Goal: Task Accomplishment & Management: Complete application form

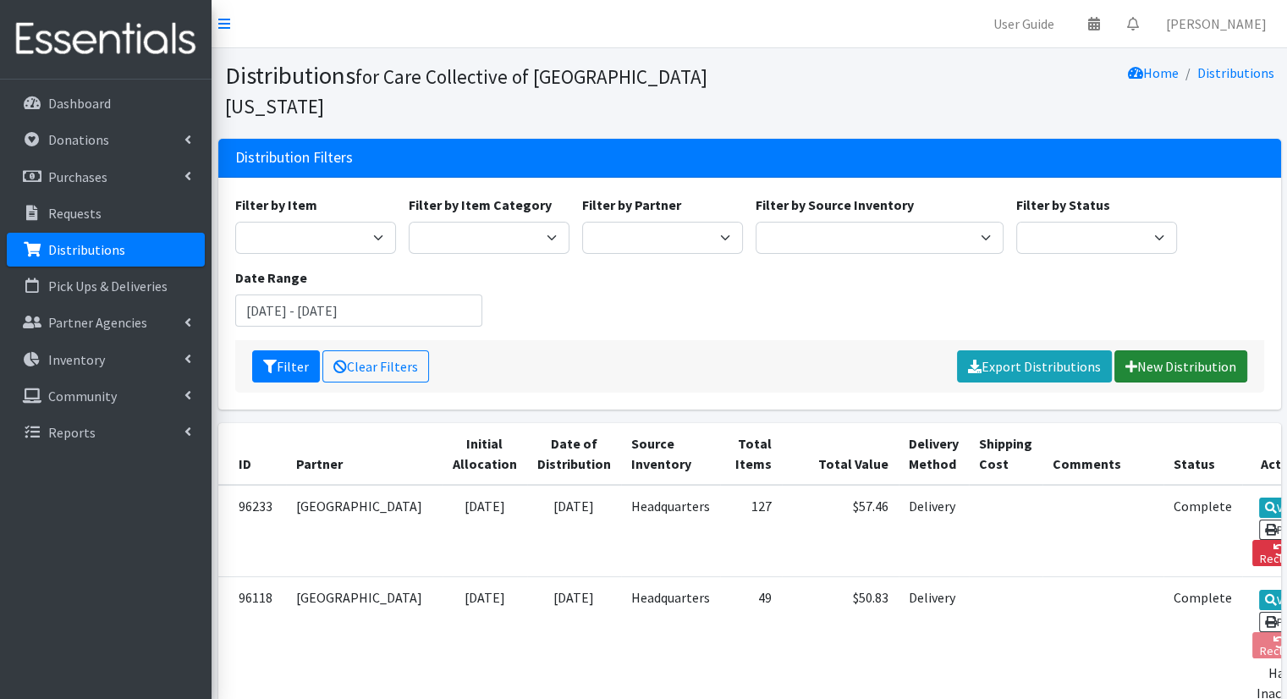
click at [1191, 350] on link "New Distribution" at bounding box center [1181, 366] width 133 height 32
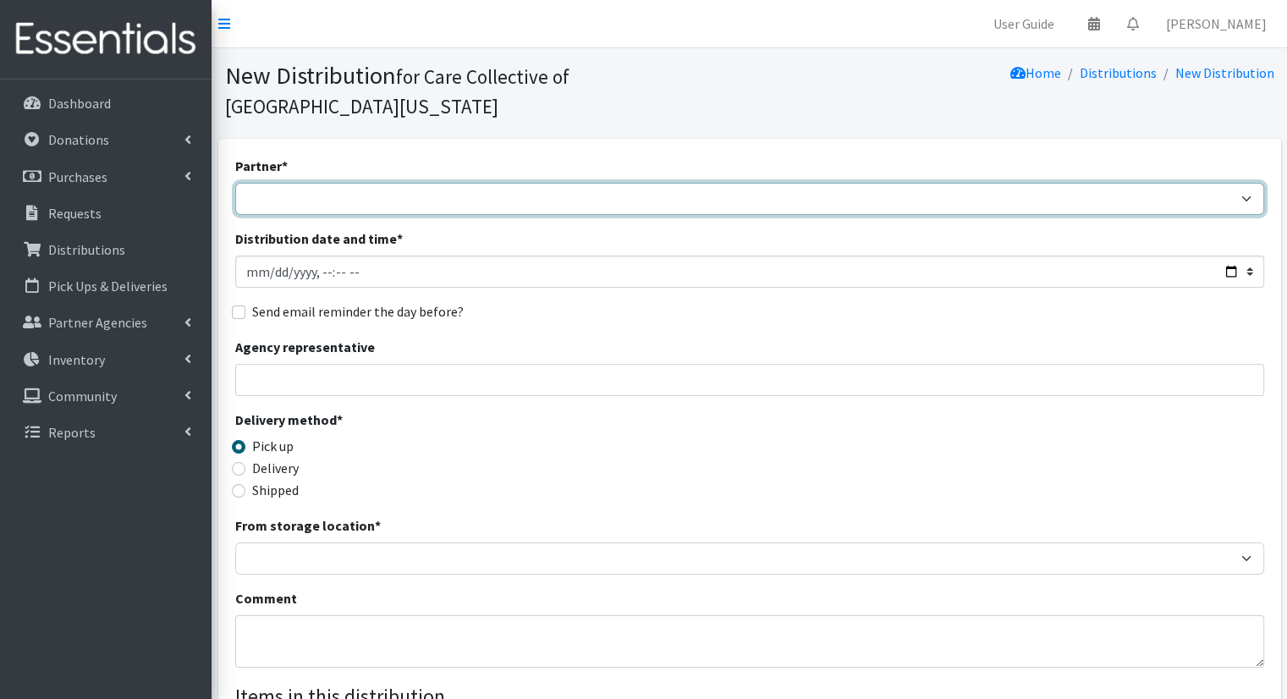
click at [450, 183] on select "African Community Kalamazoo Black Lives Matter Kzoo/[GEOGRAPHIC_DATA] Diaper Tr…" at bounding box center [749, 199] width 1029 height 32
select select "7980"
click at [235, 183] on select "African Community Kalamazoo Black Lives Matter Kzoo/[GEOGRAPHIC_DATA] Diaper Tr…" at bounding box center [749, 199] width 1029 height 32
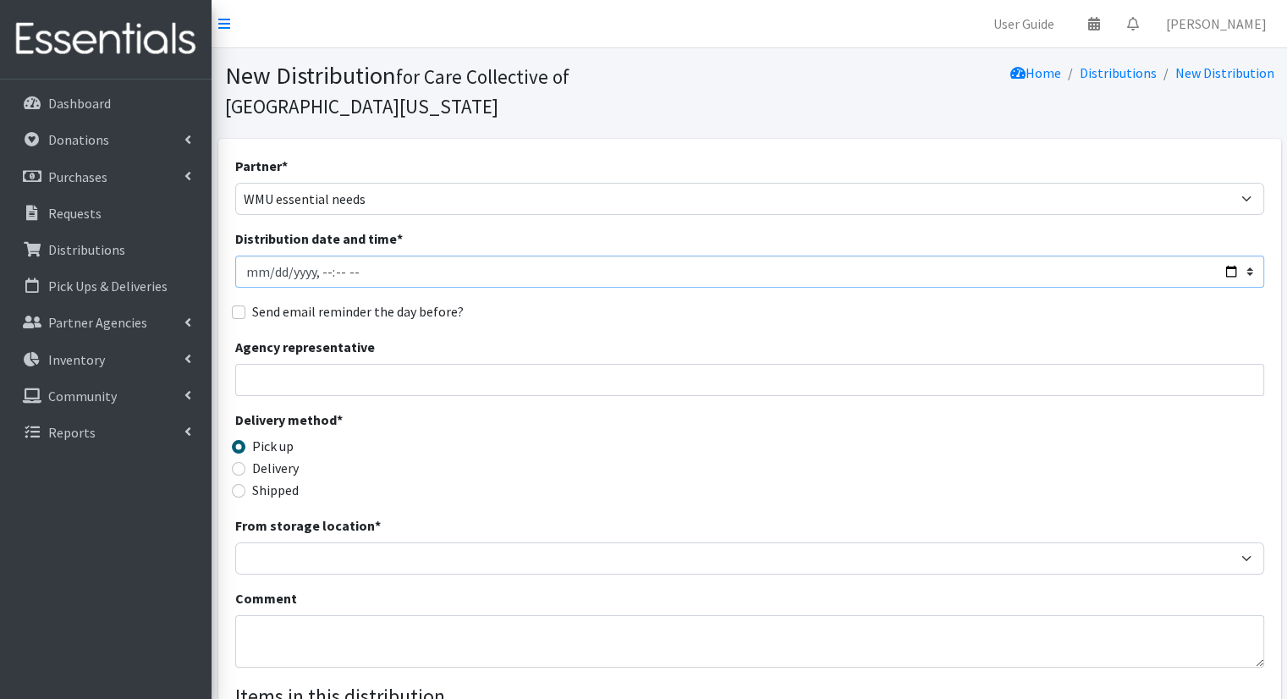
click at [1232, 256] on input "Distribution date and time *" at bounding box center [749, 272] width 1029 height 32
type input "[DATE]T10:30"
click at [622, 301] on div "Send email reminder the day before?" at bounding box center [749, 311] width 1029 height 20
click at [280, 458] on label "Delivery" at bounding box center [275, 468] width 47 height 20
click at [245, 462] on input "Delivery" at bounding box center [239, 469] width 14 height 14
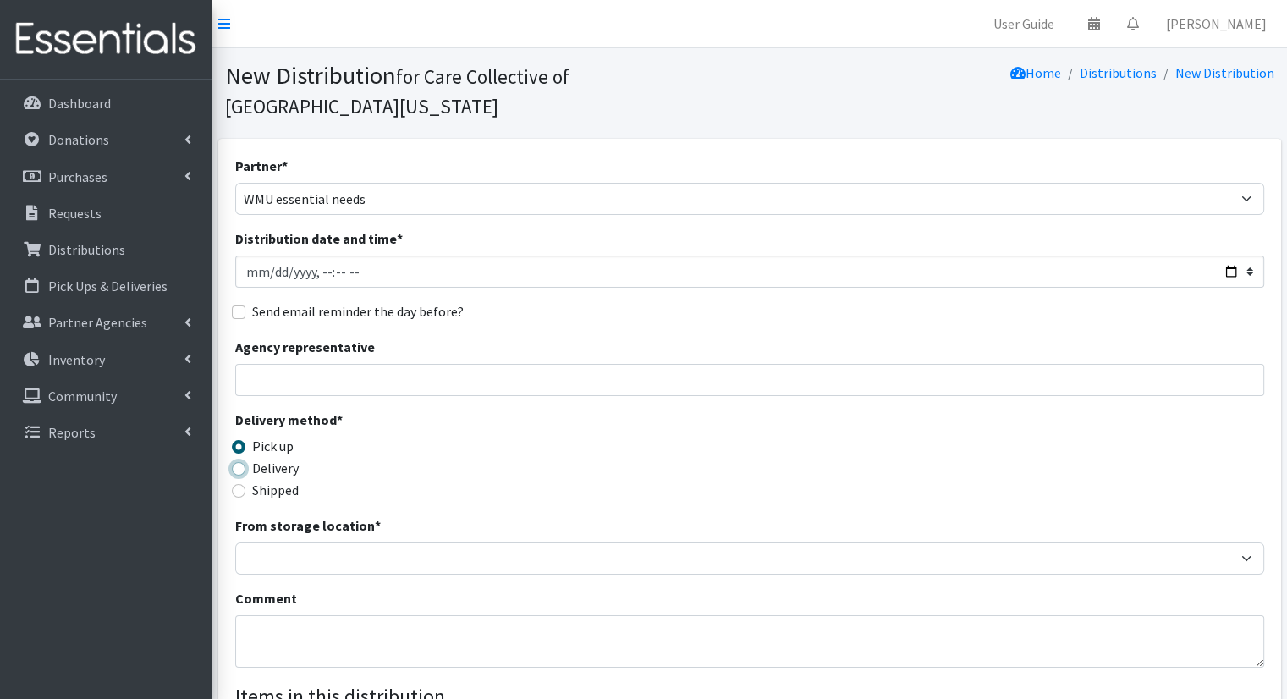
radio input "true"
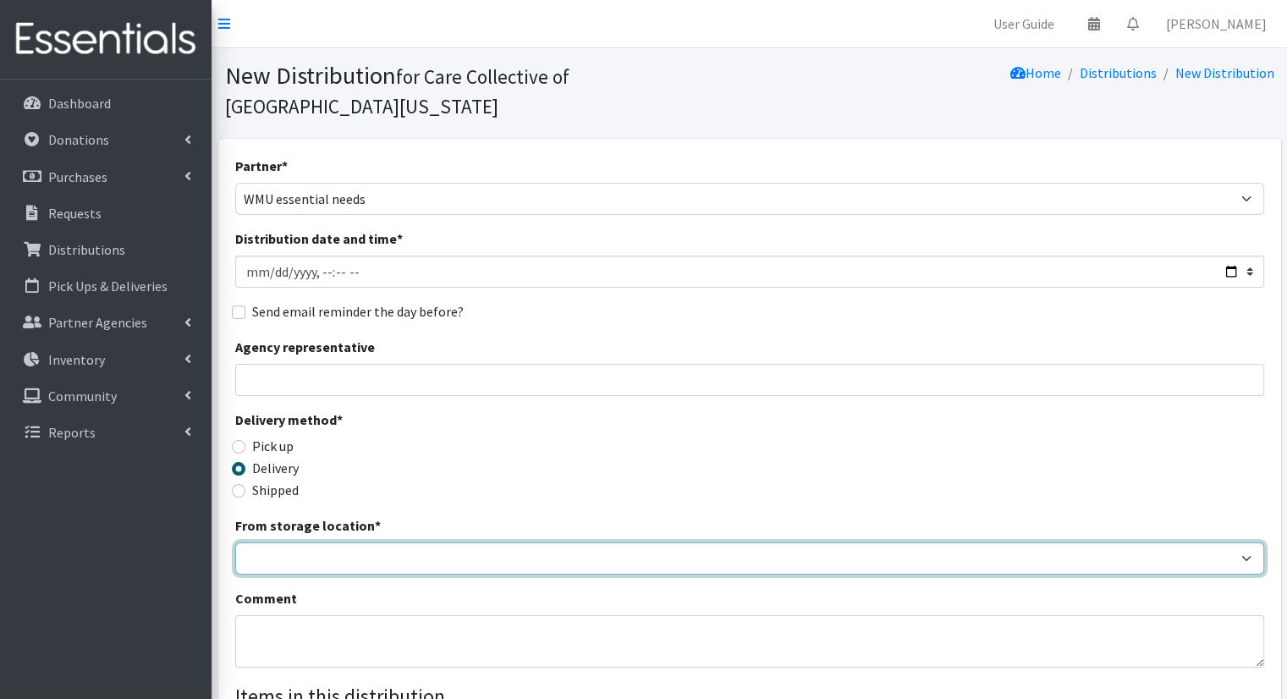
click at [388, 542] on select "Headquarters" at bounding box center [749, 558] width 1029 height 32
select select "491"
click at [235, 542] on select "Headquarters" at bounding box center [749, 558] width 1029 height 32
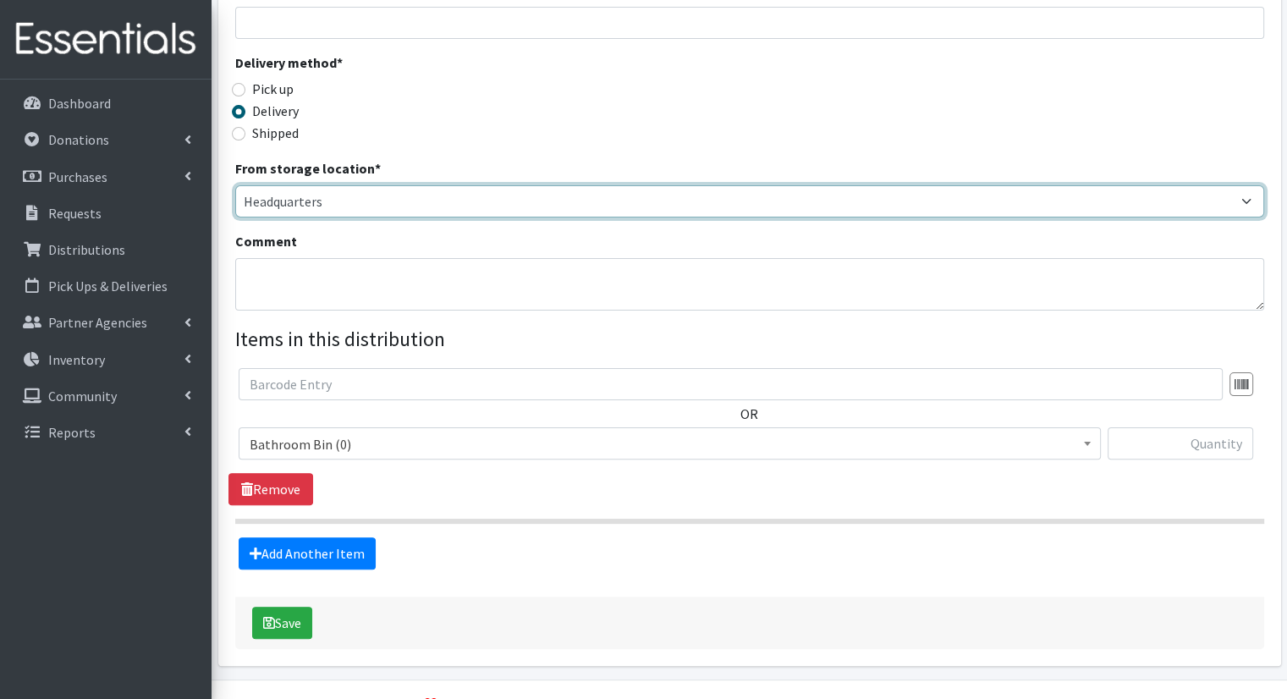
scroll to position [371, 0]
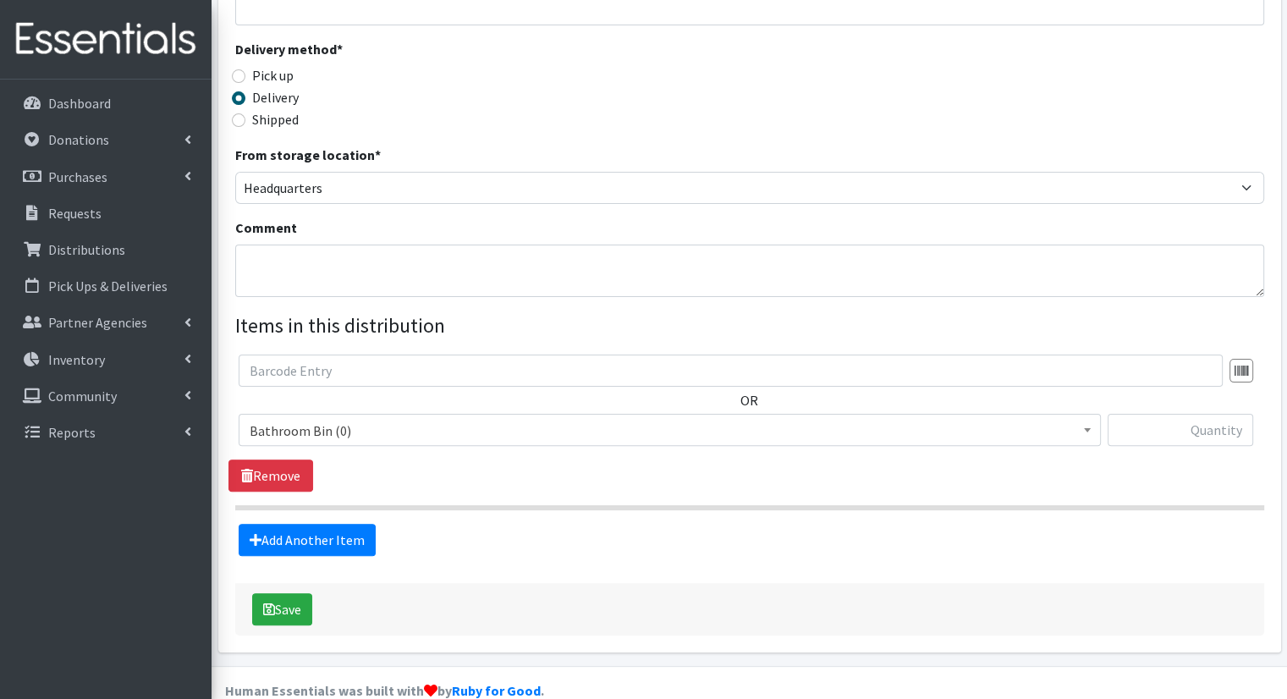
click at [793, 419] on span "Bathroom Bin (0)" at bounding box center [670, 431] width 840 height 24
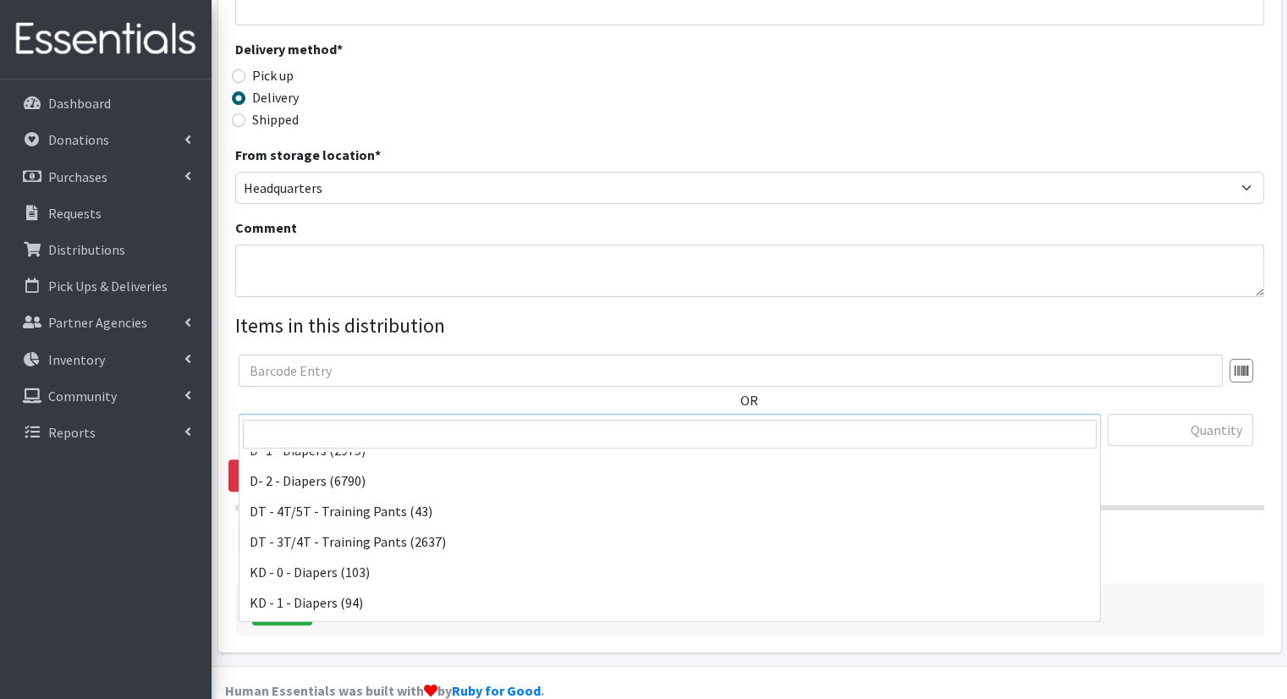
scroll to position [240, 0]
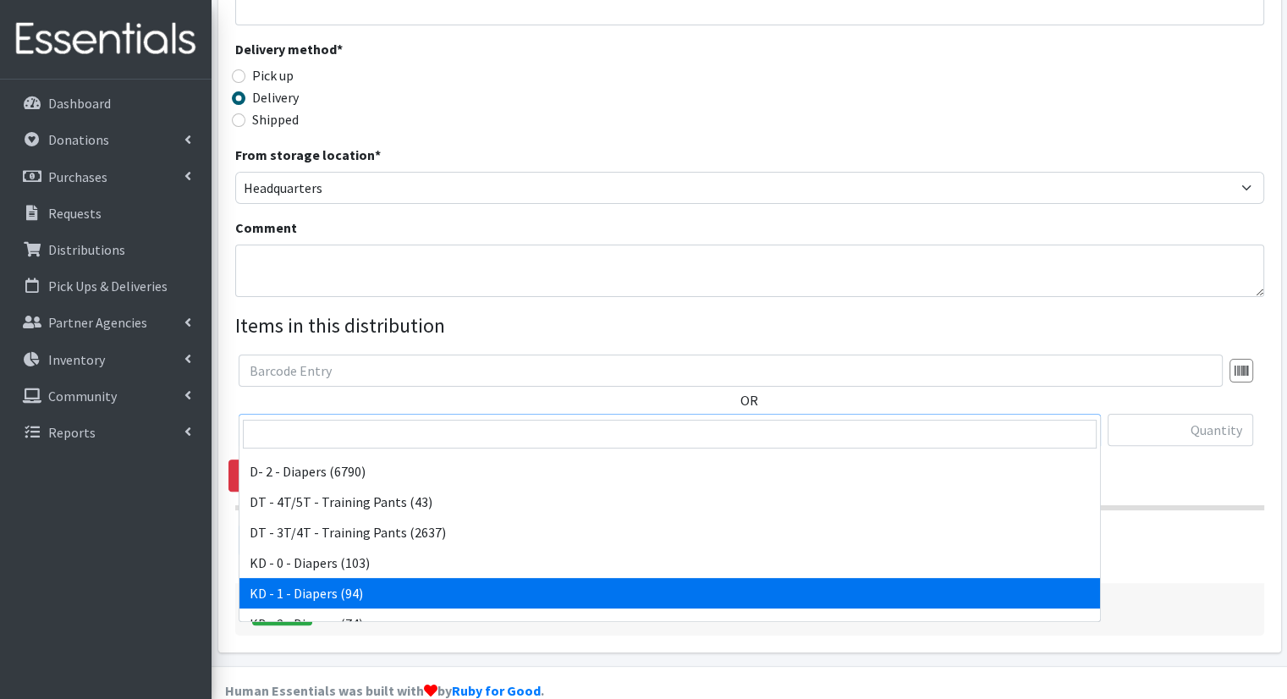
select select "15497"
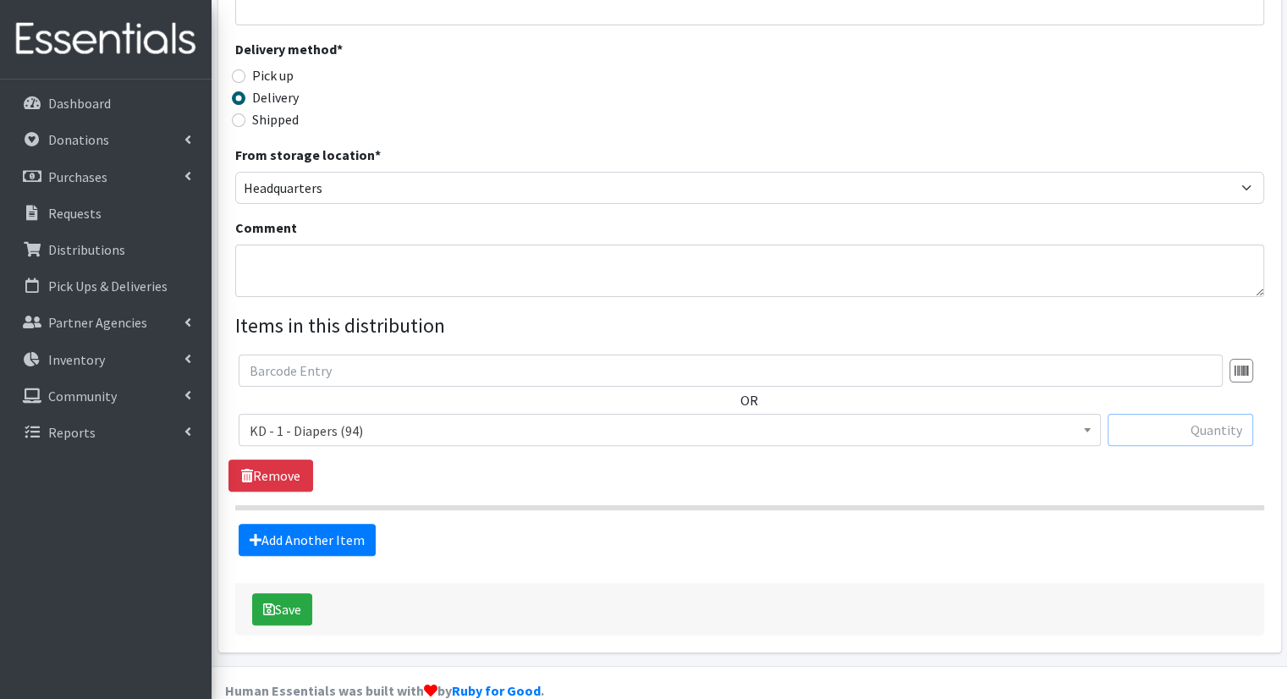
click at [1188, 414] on input "text" at bounding box center [1181, 430] width 146 height 32
type input "2"
click at [332, 524] on link "Add Another Item" at bounding box center [307, 540] width 137 height 32
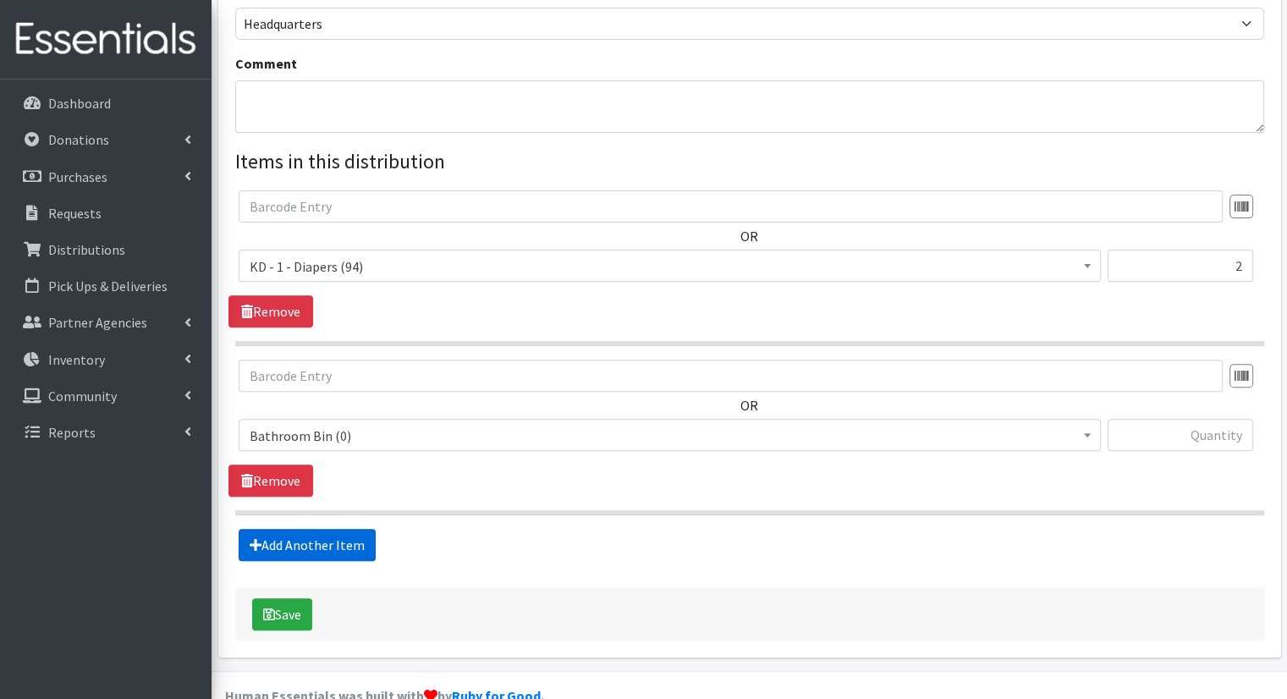
scroll to position [539, 0]
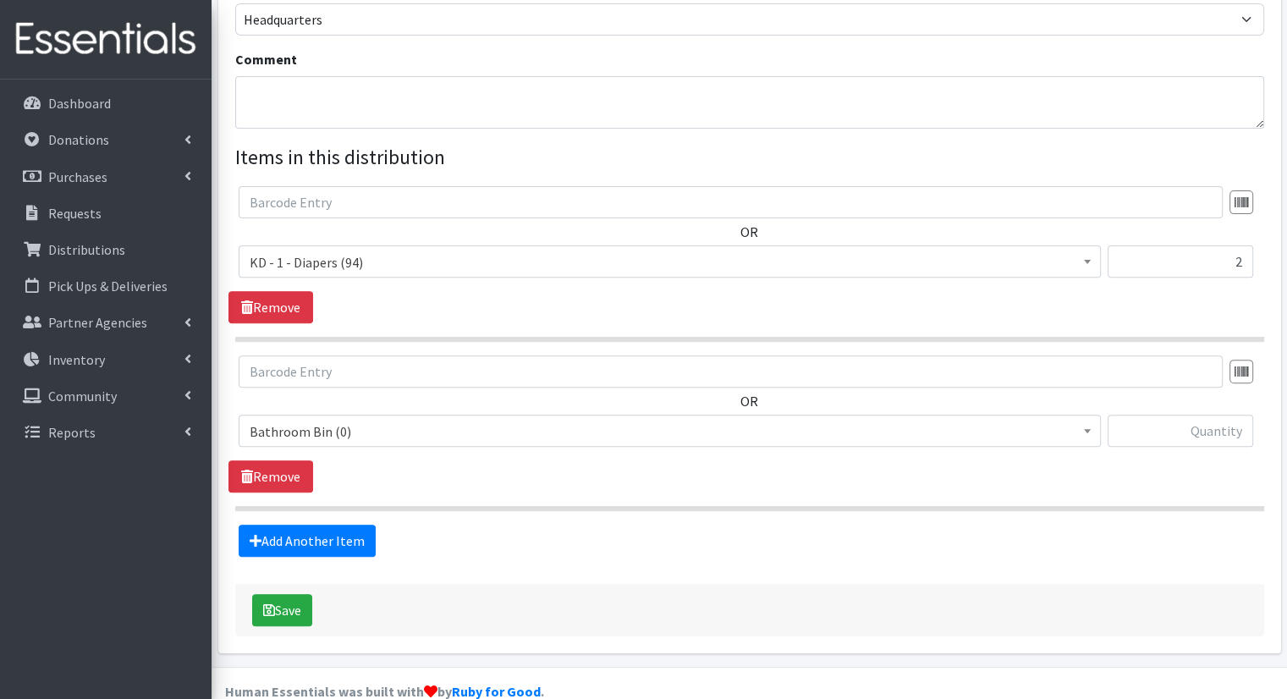
click at [438, 420] on span "Bathroom Bin (0)" at bounding box center [670, 432] width 840 height 24
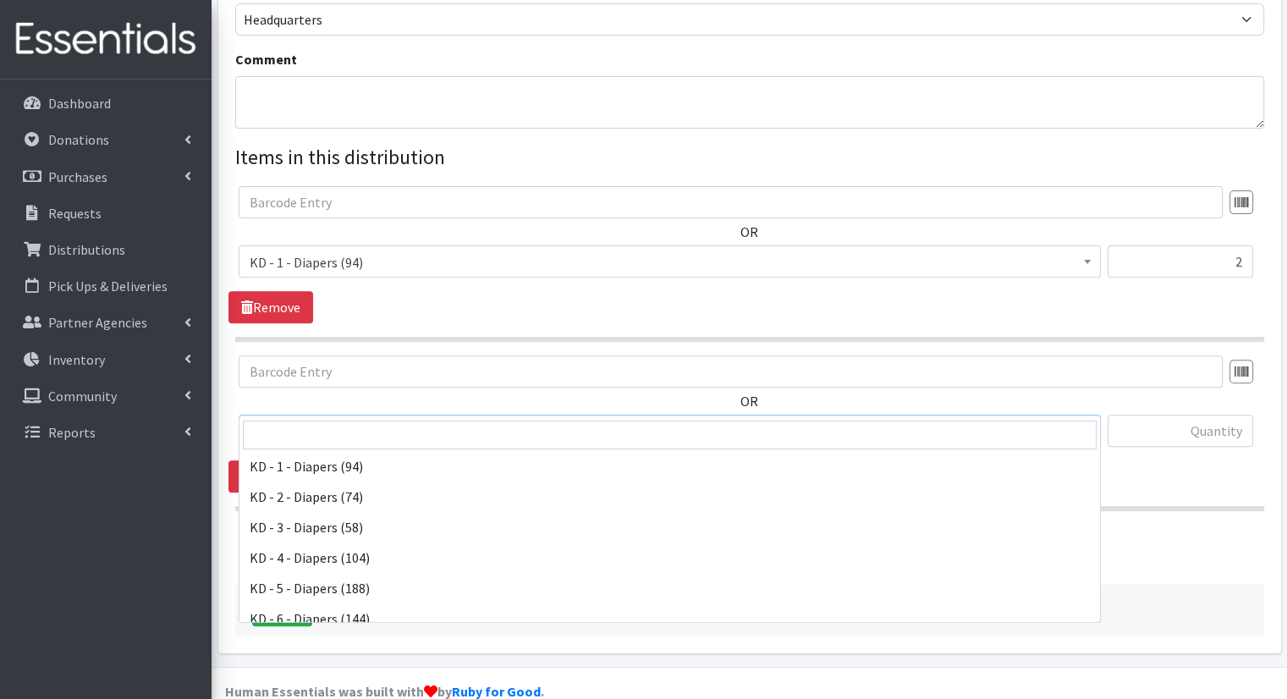
scroll to position [372, 0]
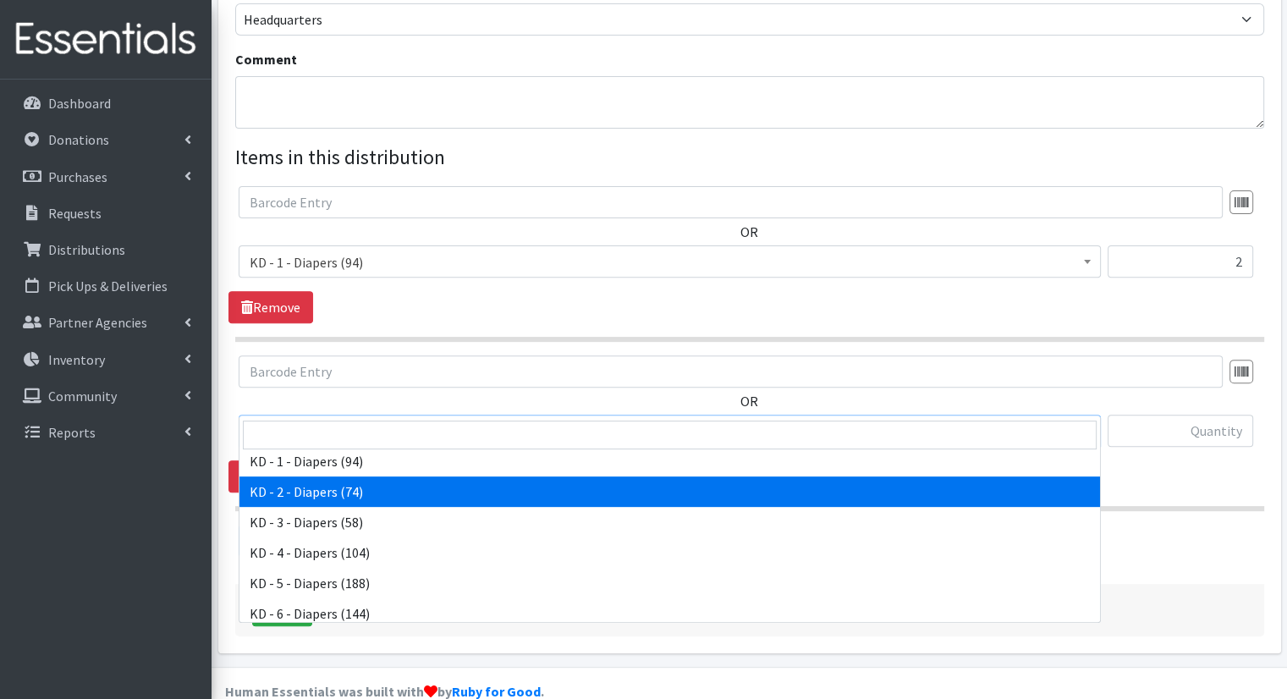
select select "15498"
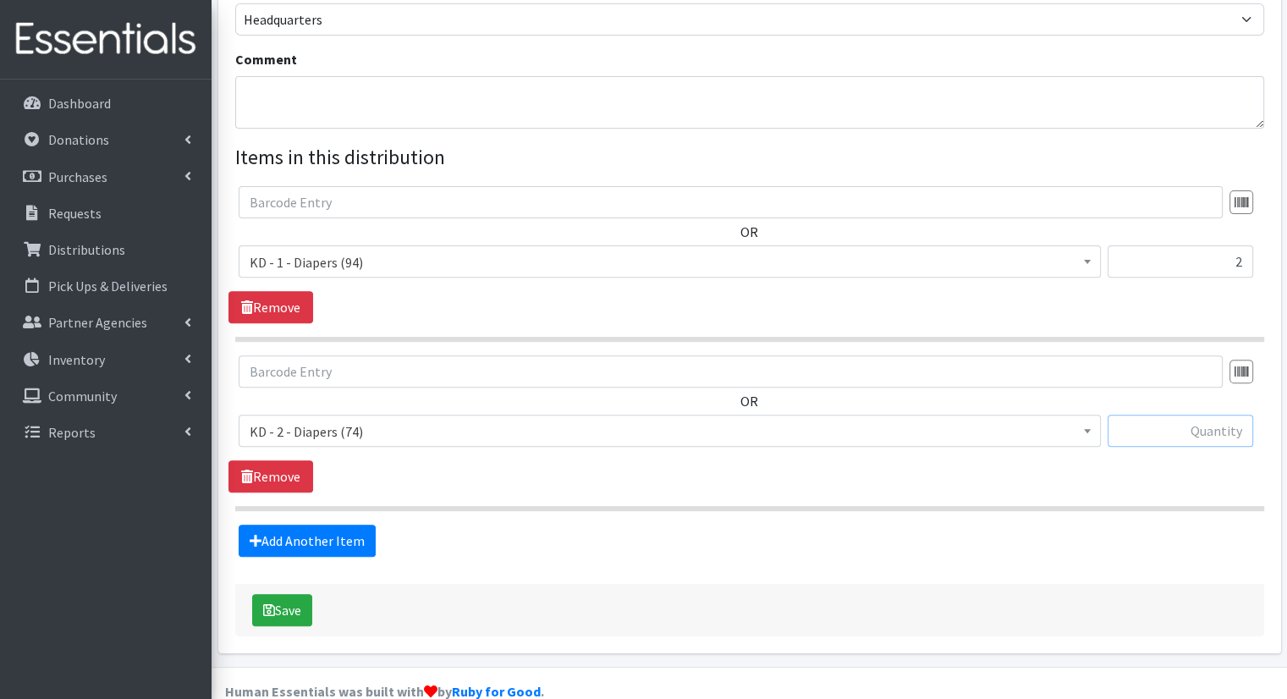
click at [1179, 415] on input "text" at bounding box center [1181, 431] width 146 height 32
type input "2"
click at [310, 525] on link "Add Another Item" at bounding box center [307, 541] width 137 height 32
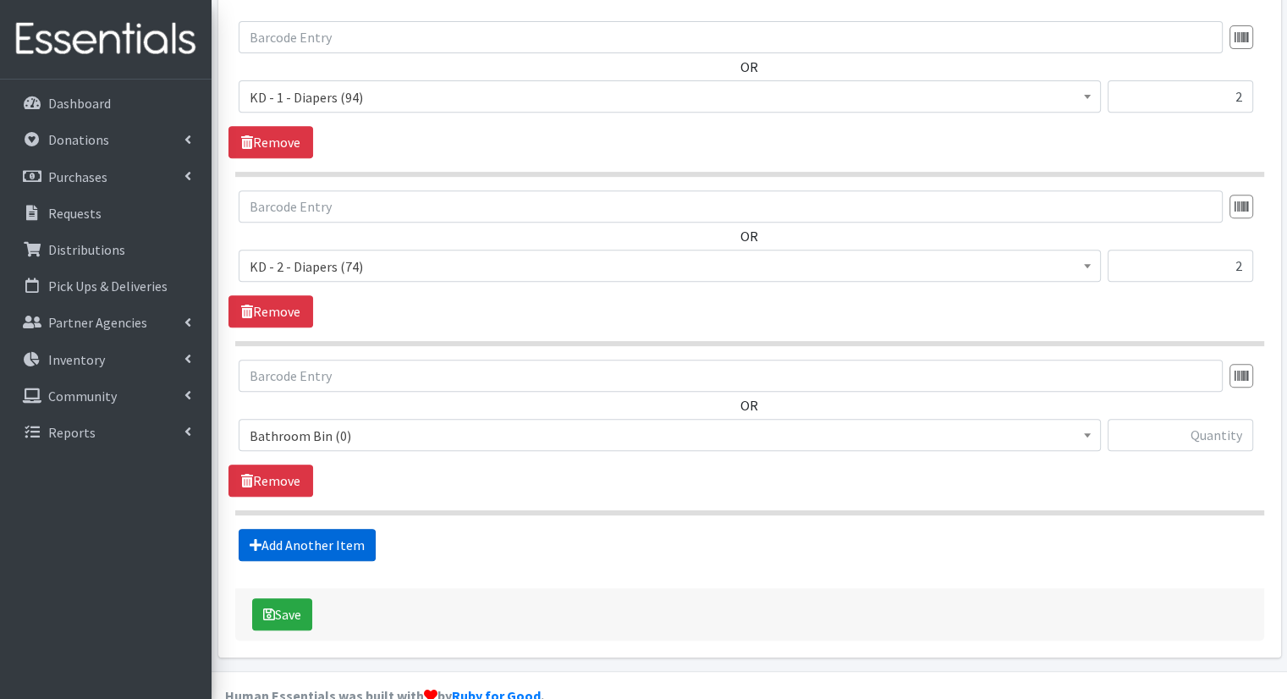
scroll to position [708, 0]
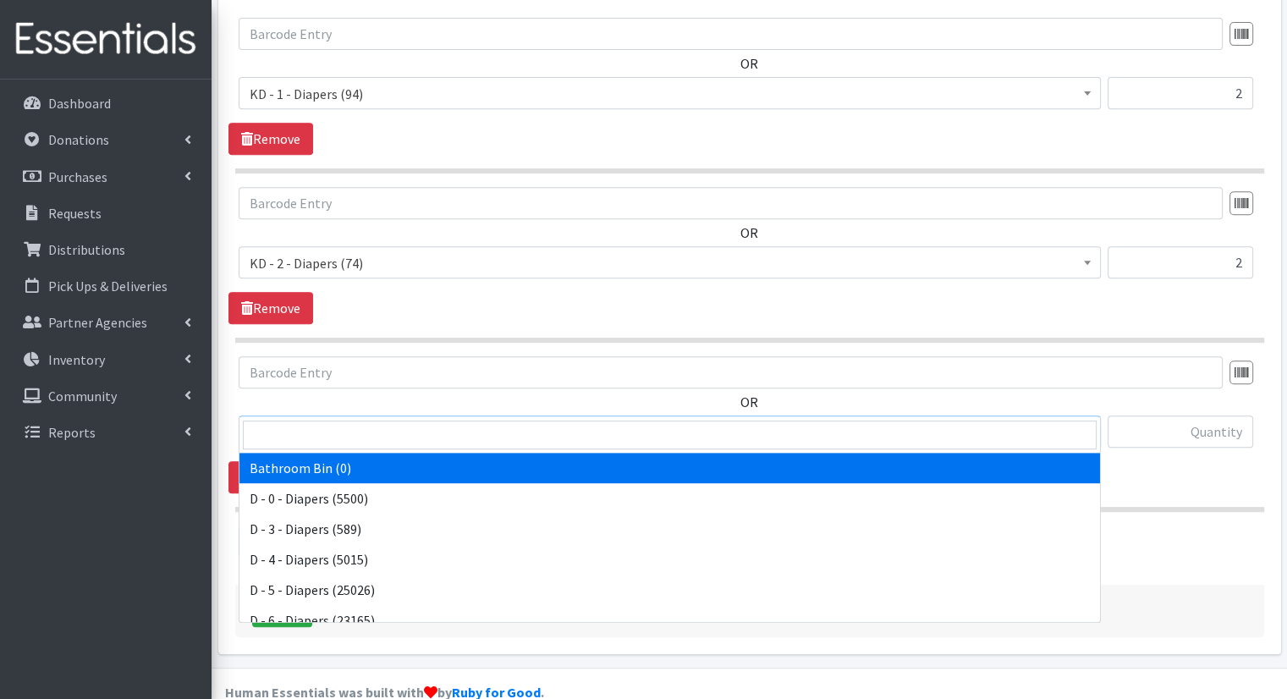
click at [384, 421] on span "Bathroom Bin (0)" at bounding box center [670, 433] width 840 height 24
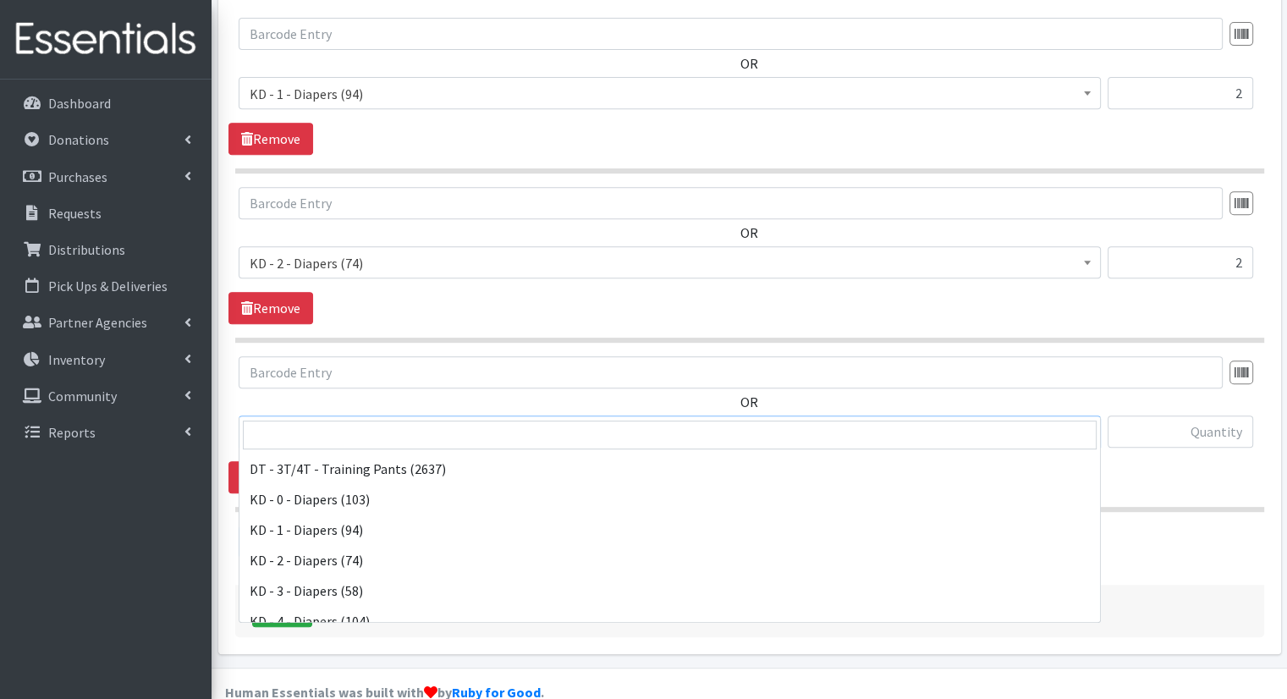
scroll to position [308, 0]
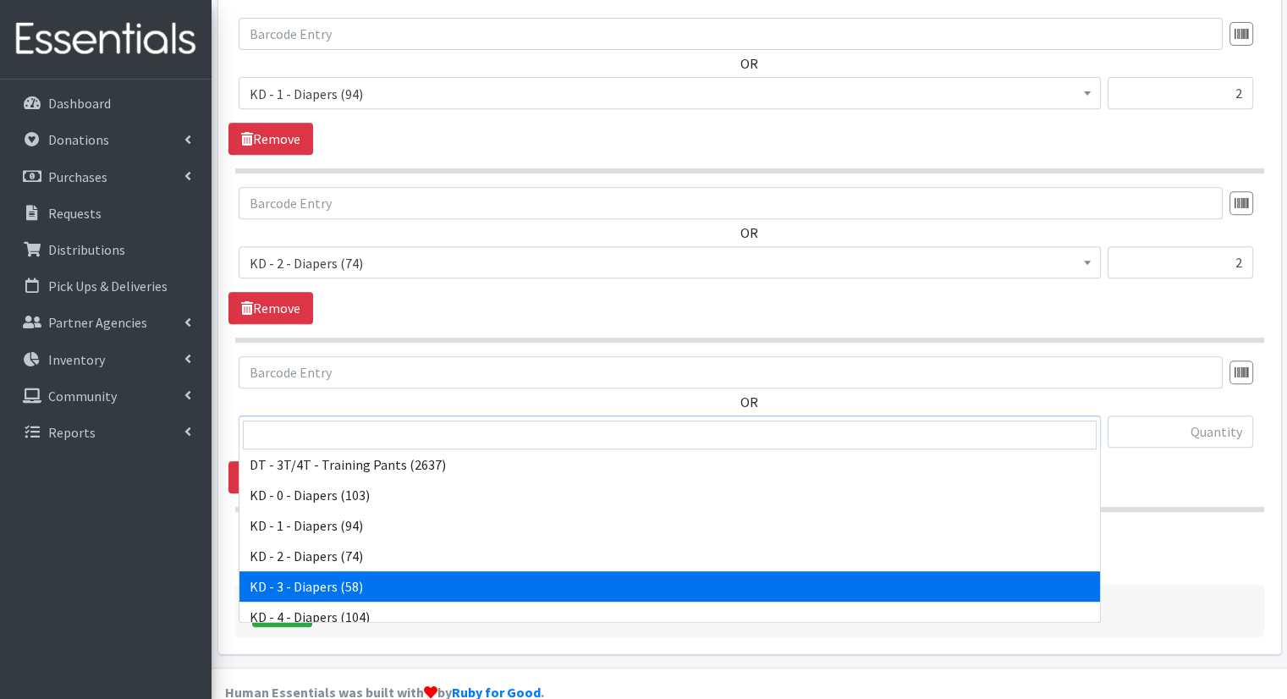
select select "15499"
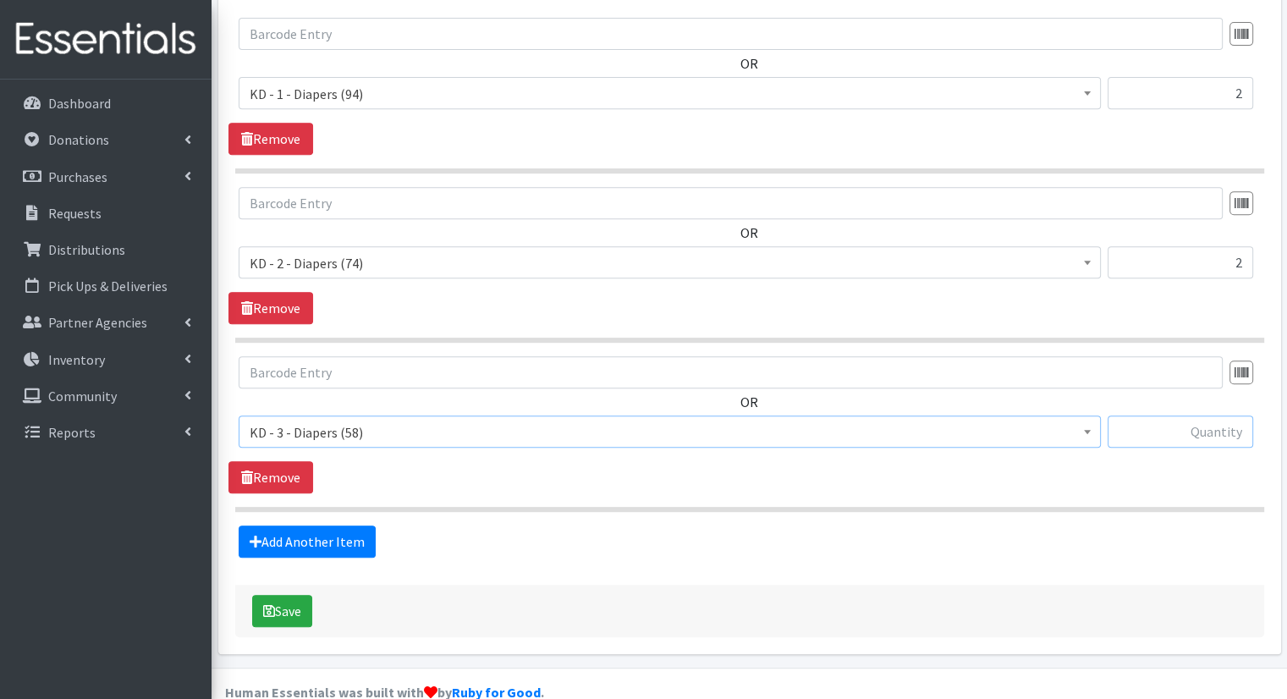
click at [1187, 416] on input "text" at bounding box center [1181, 432] width 146 height 32
type input "2"
click at [314, 526] on link "Add Another Item" at bounding box center [307, 542] width 137 height 32
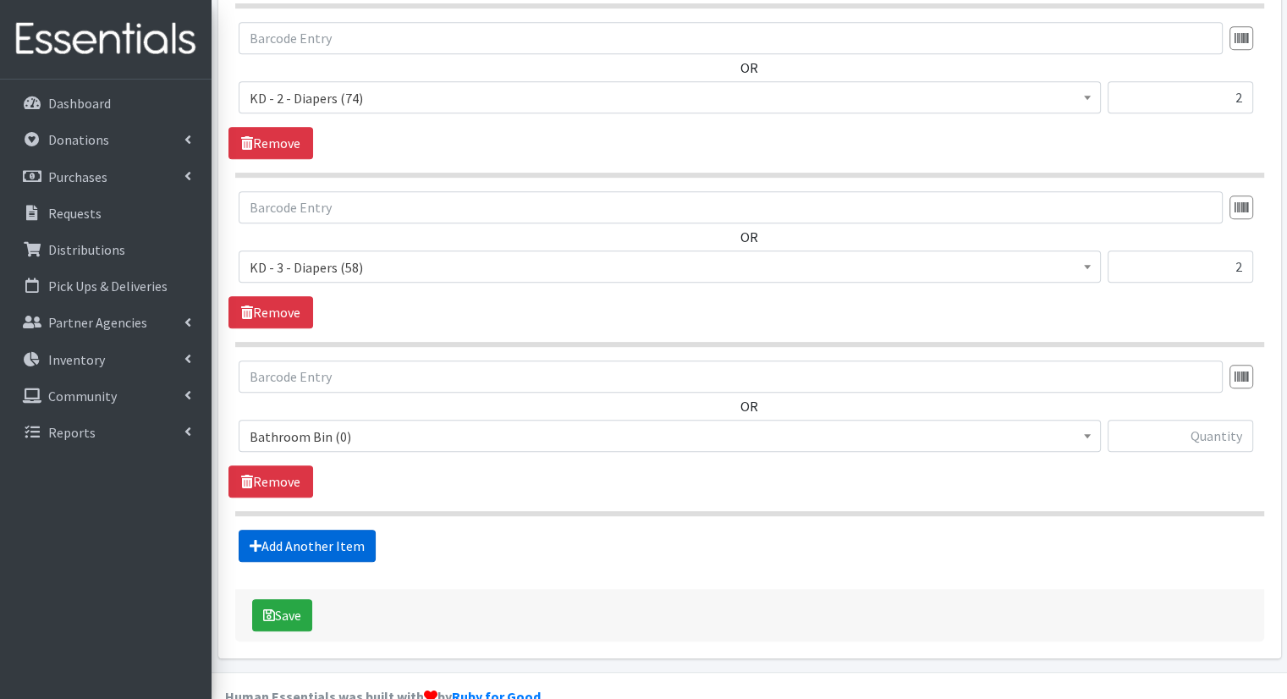
scroll to position [877, 0]
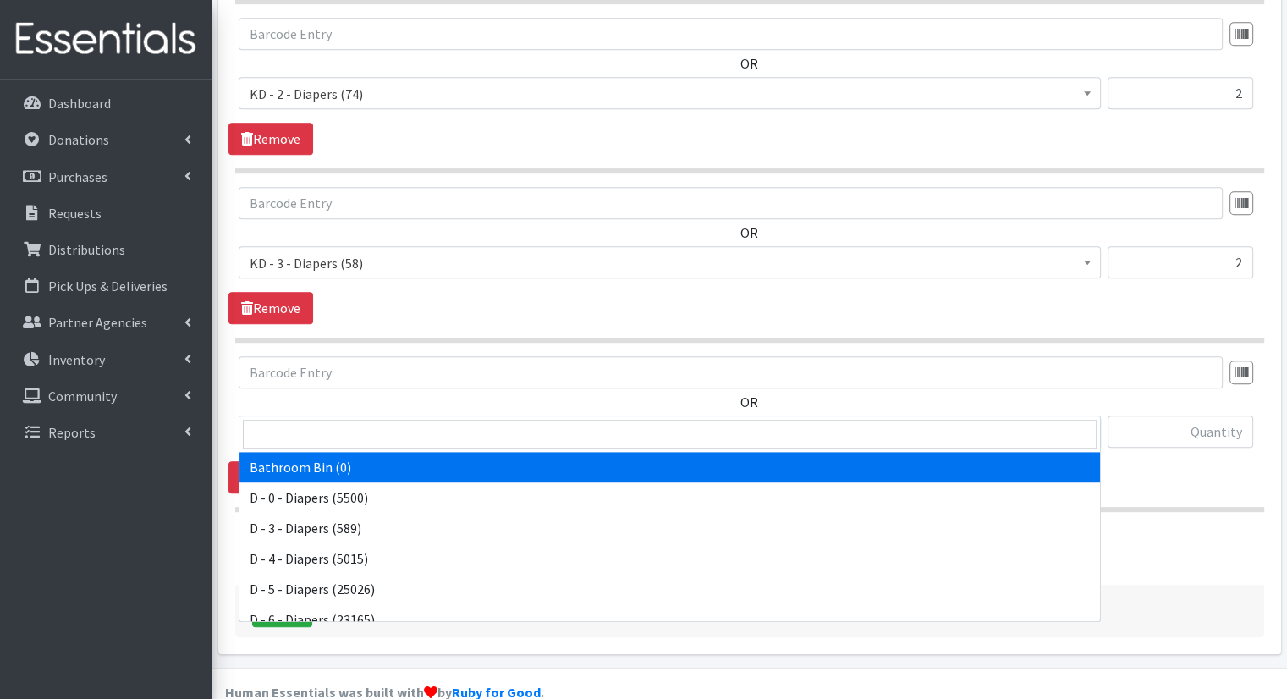
click at [471, 421] on span "Bathroom Bin (0)" at bounding box center [670, 433] width 840 height 24
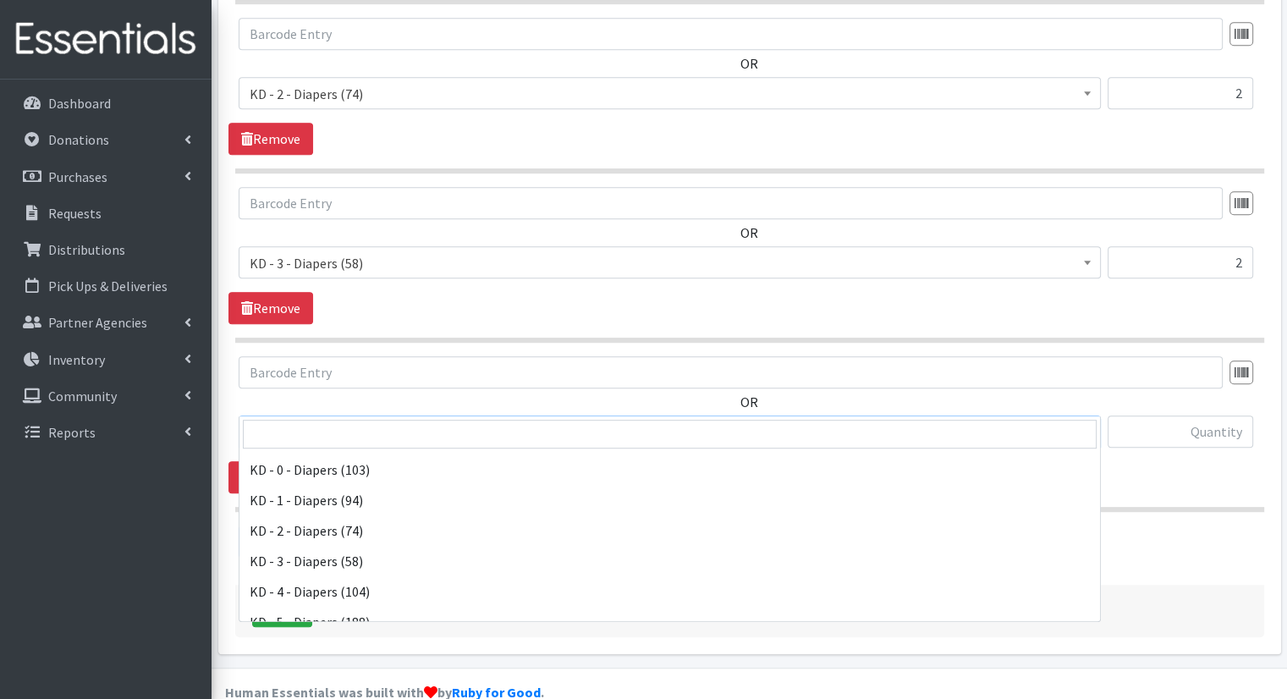
scroll to position [338, 0]
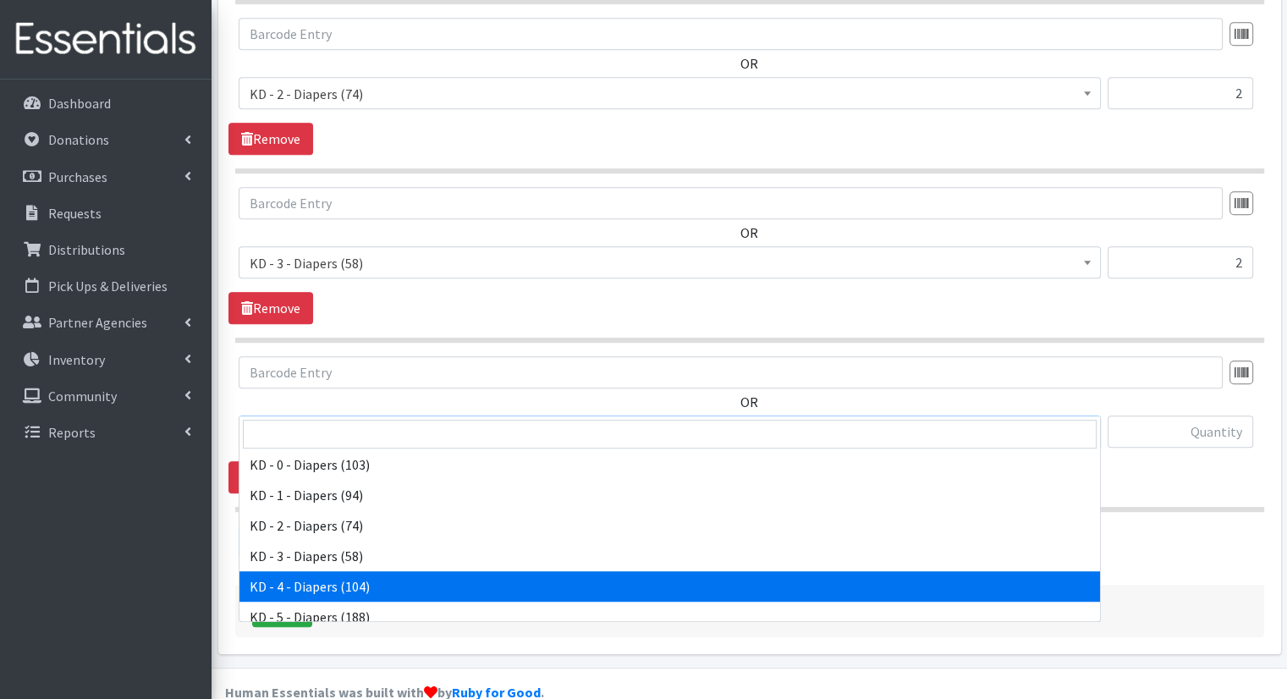
select select "15500"
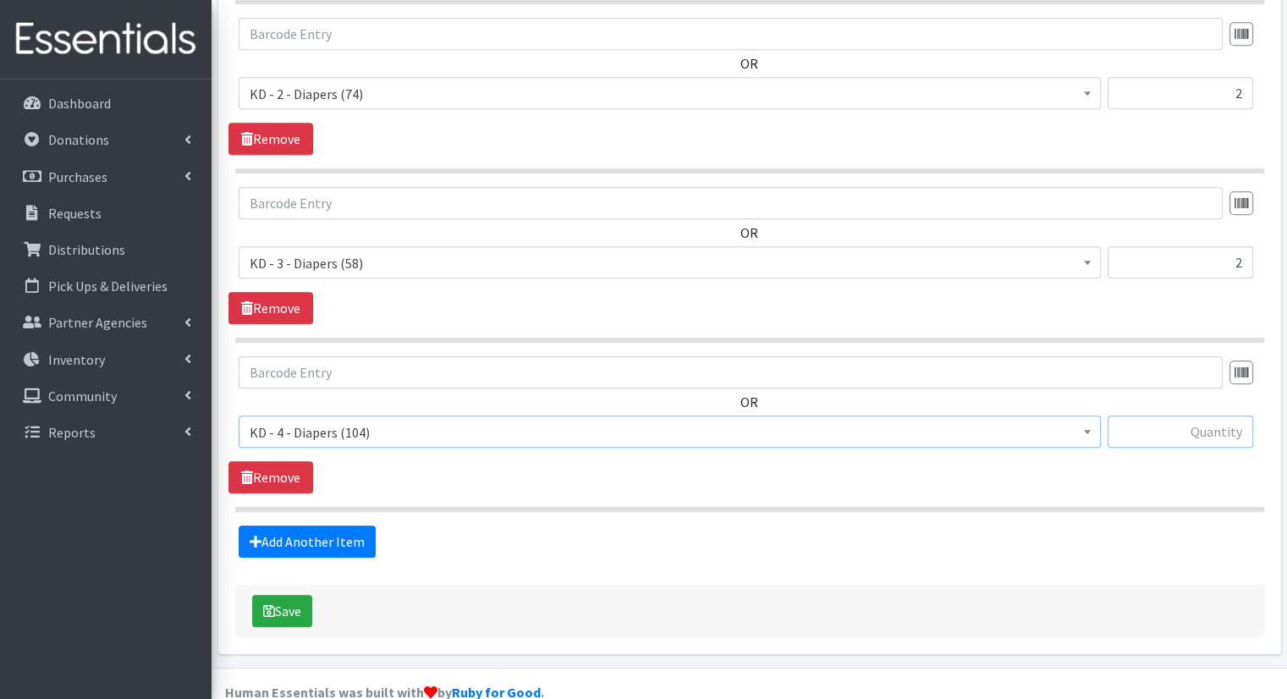
click at [1186, 416] on input "text" at bounding box center [1181, 432] width 146 height 32
type input "2"
click at [289, 526] on link "Add Another Item" at bounding box center [307, 542] width 137 height 32
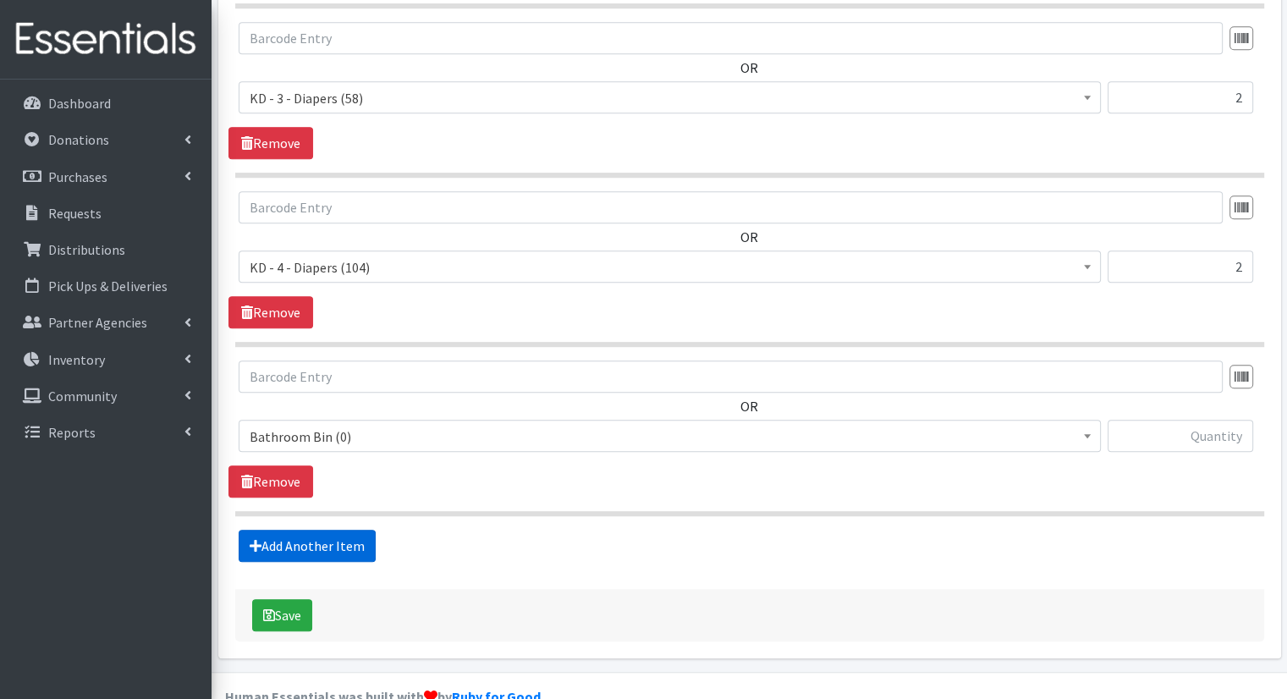
scroll to position [1046, 0]
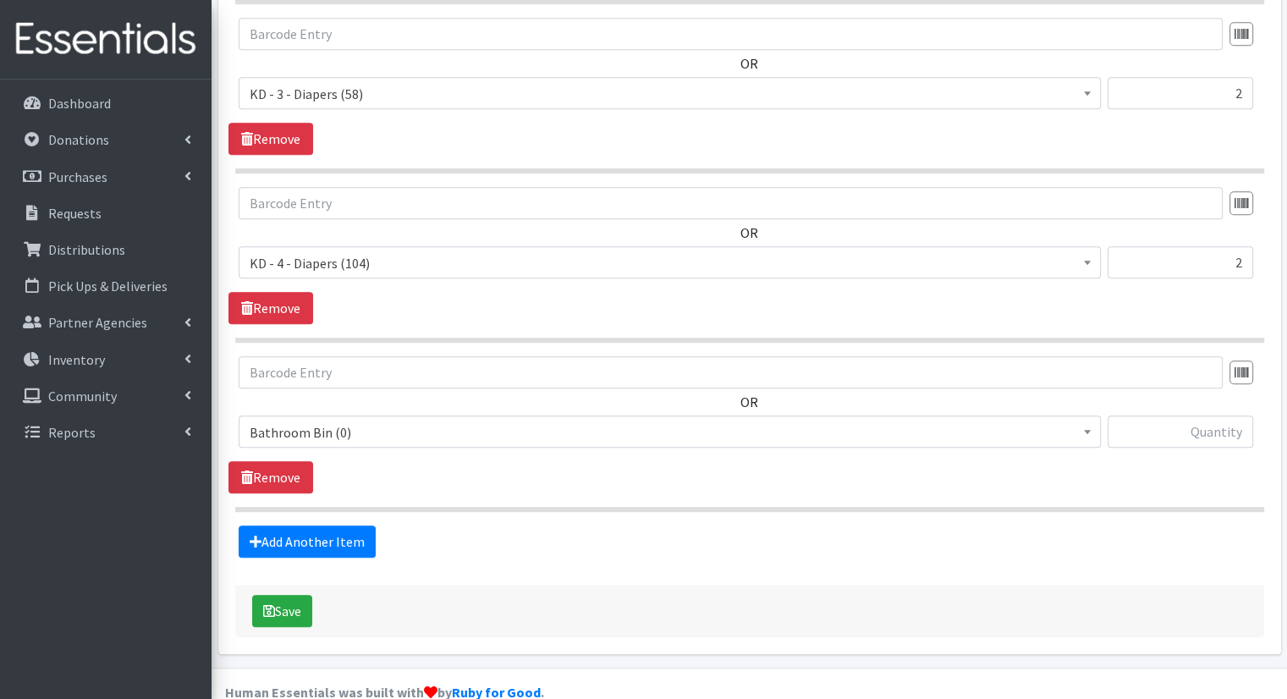
click at [478, 427] on span "Bathroom Bin (0) D - 0 - Diapers (5500) D - 3 - Diapers (589) D - 4 - Diapers (…" at bounding box center [670, 439] width 862 height 46
click at [478, 417] on span "Bathroom Bin (0) D - 0 - Diapers (5500) D - 3 - Diapers (589) D - 4 - Diapers (…" at bounding box center [670, 439] width 862 height 46
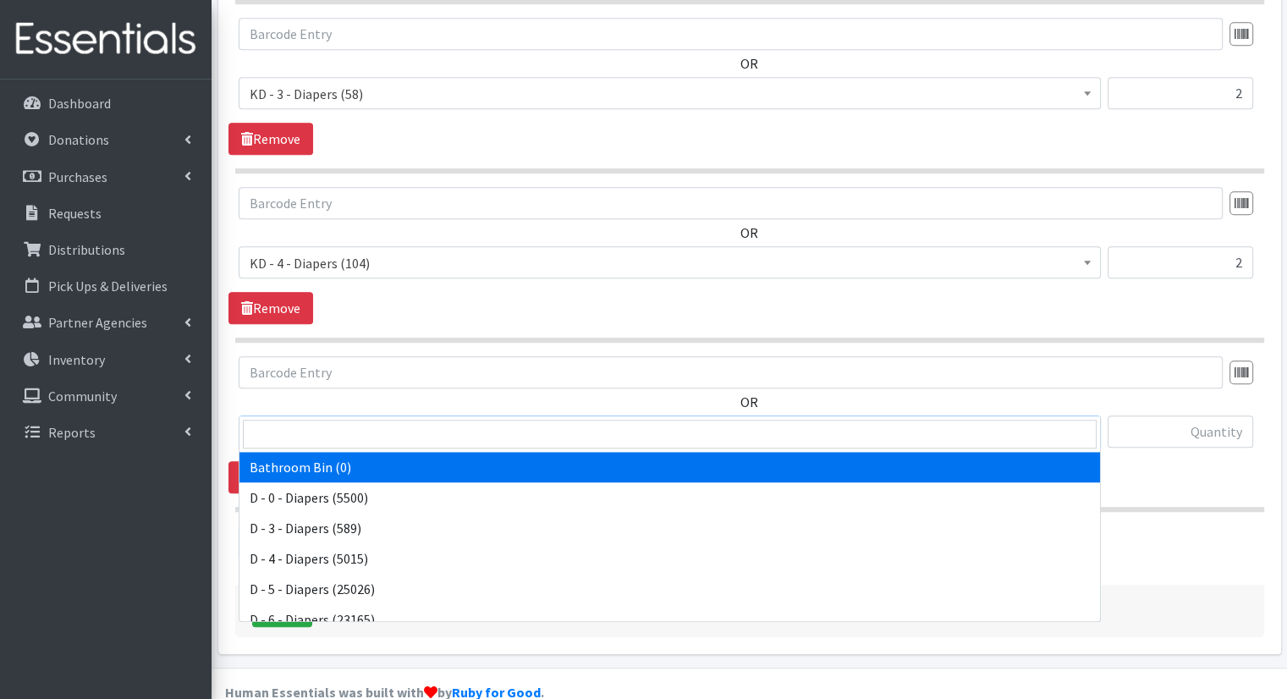
click at [478, 421] on span "Bathroom Bin (0)" at bounding box center [670, 433] width 840 height 24
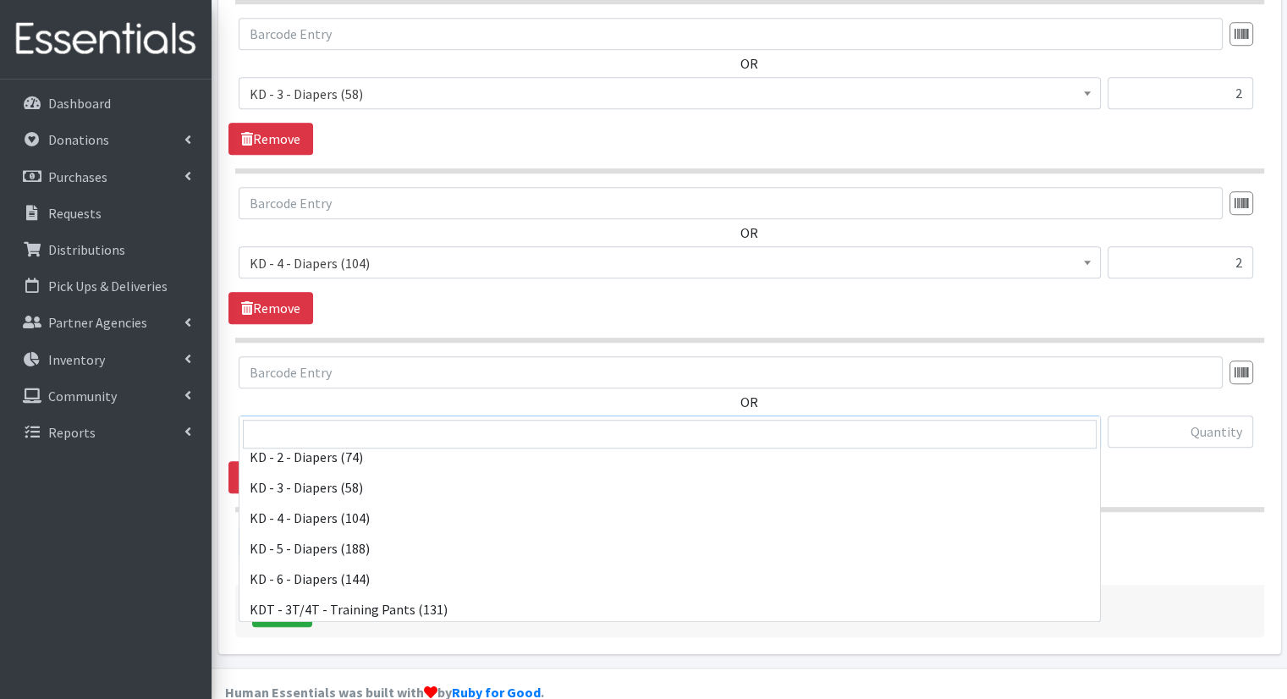
scroll to position [427, 0]
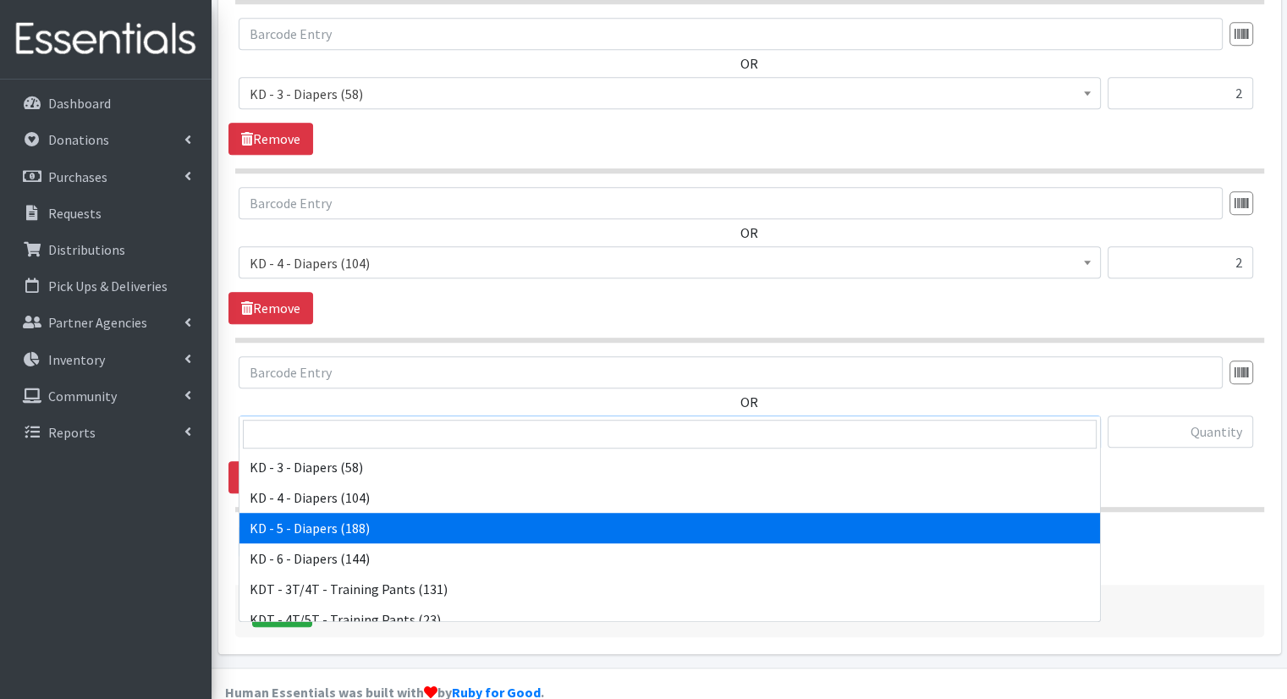
select select "15501"
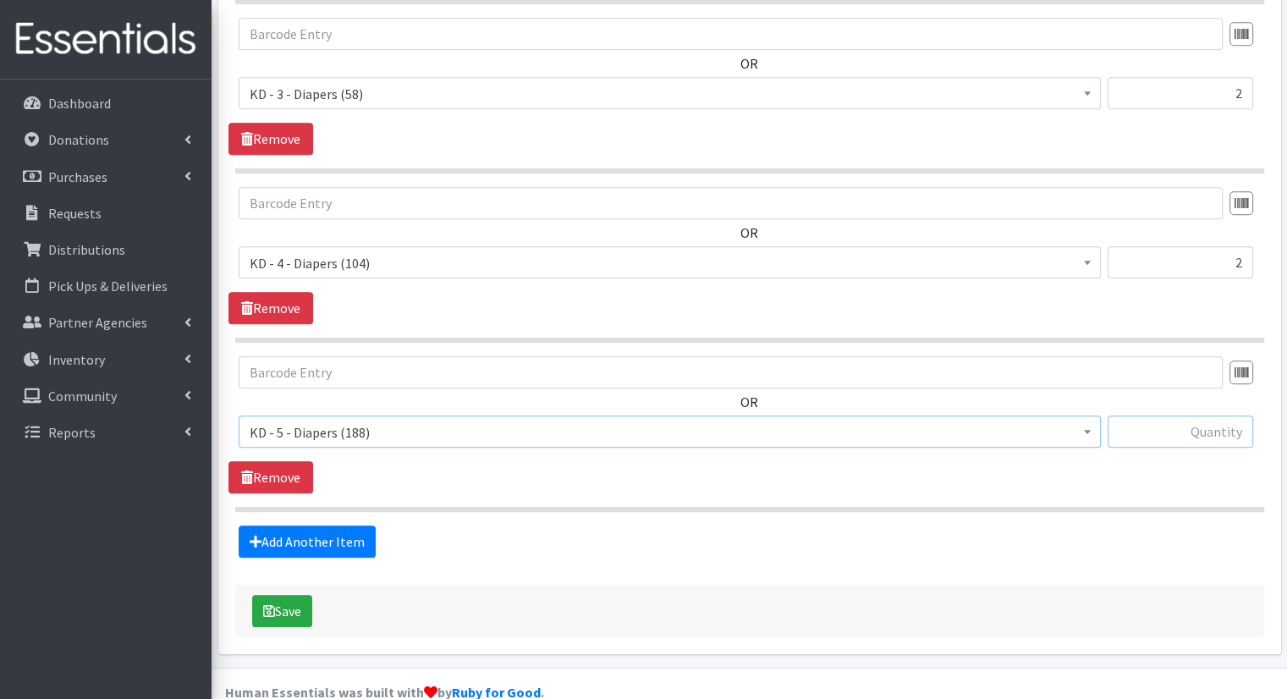
click at [1238, 416] on input "text" at bounding box center [1181, 432] width 146 height 32
type input "2"
click at [342, 526] on link "Add Another Item" at bounding box center [307, 542] width 137 height 32
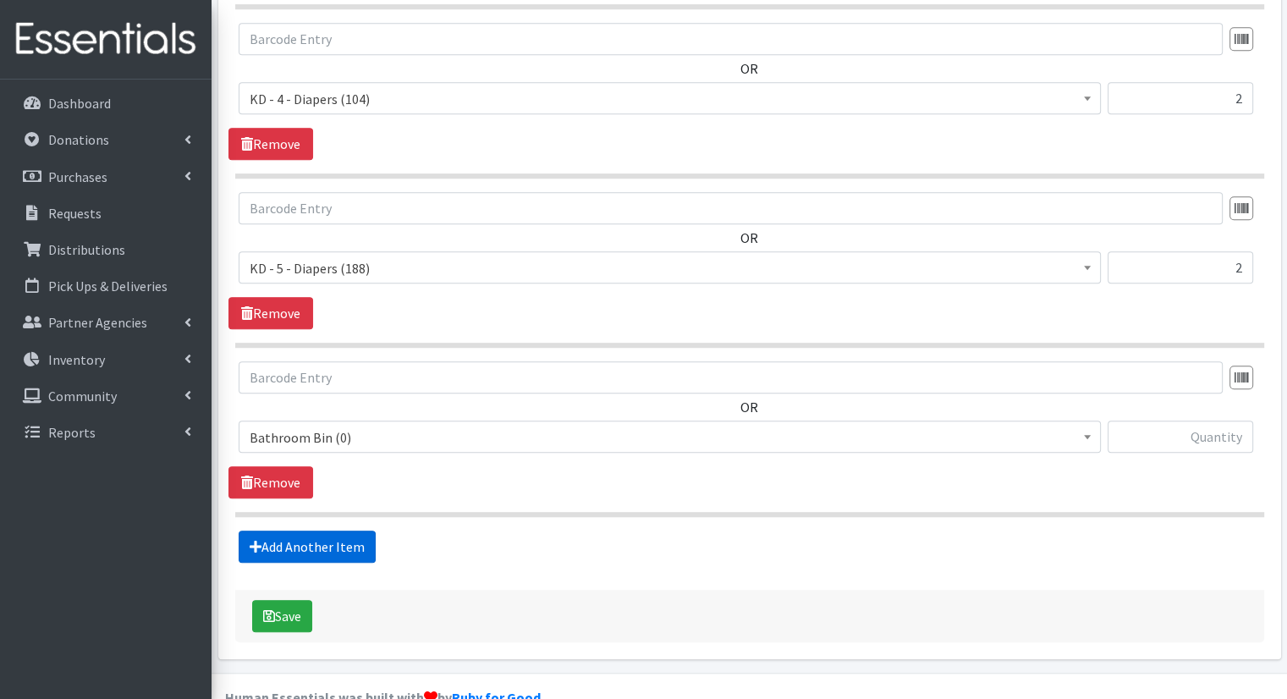
scroll to position [1214, 0]
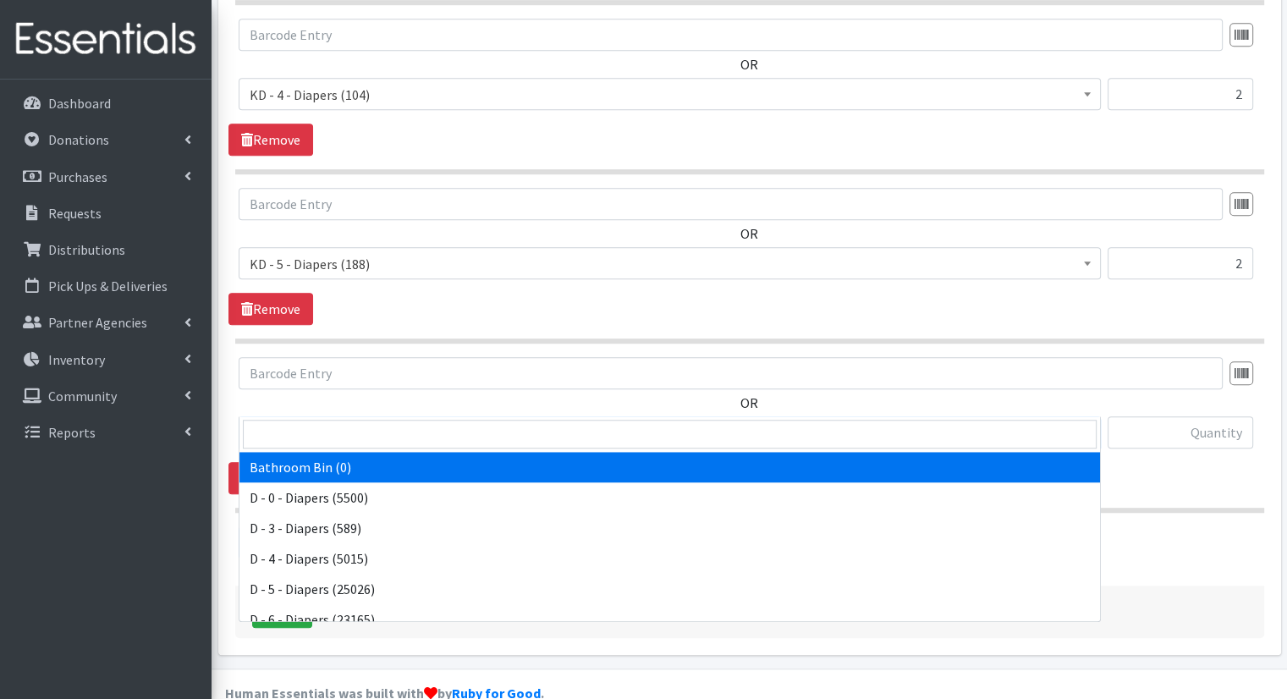
click at [410, 421] on span "Bathroom Bin (0)" at bounding box center [670, 433] width 840 height 24
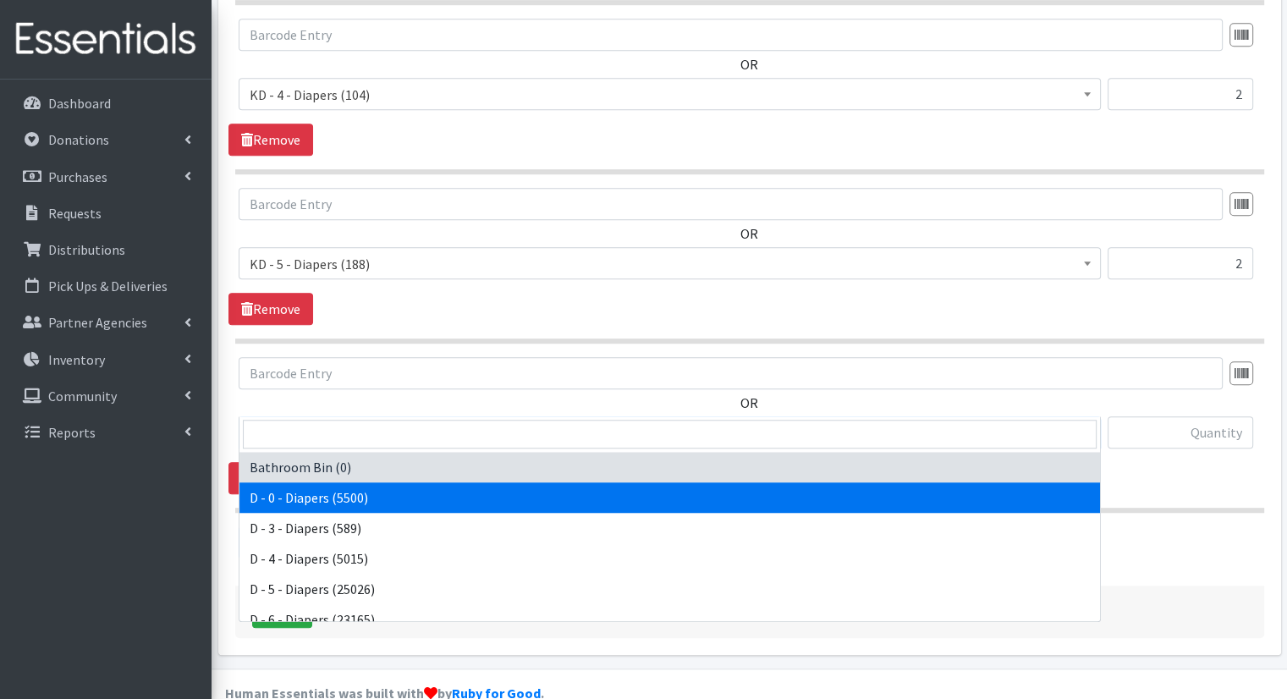
scroll to position [465, 0]
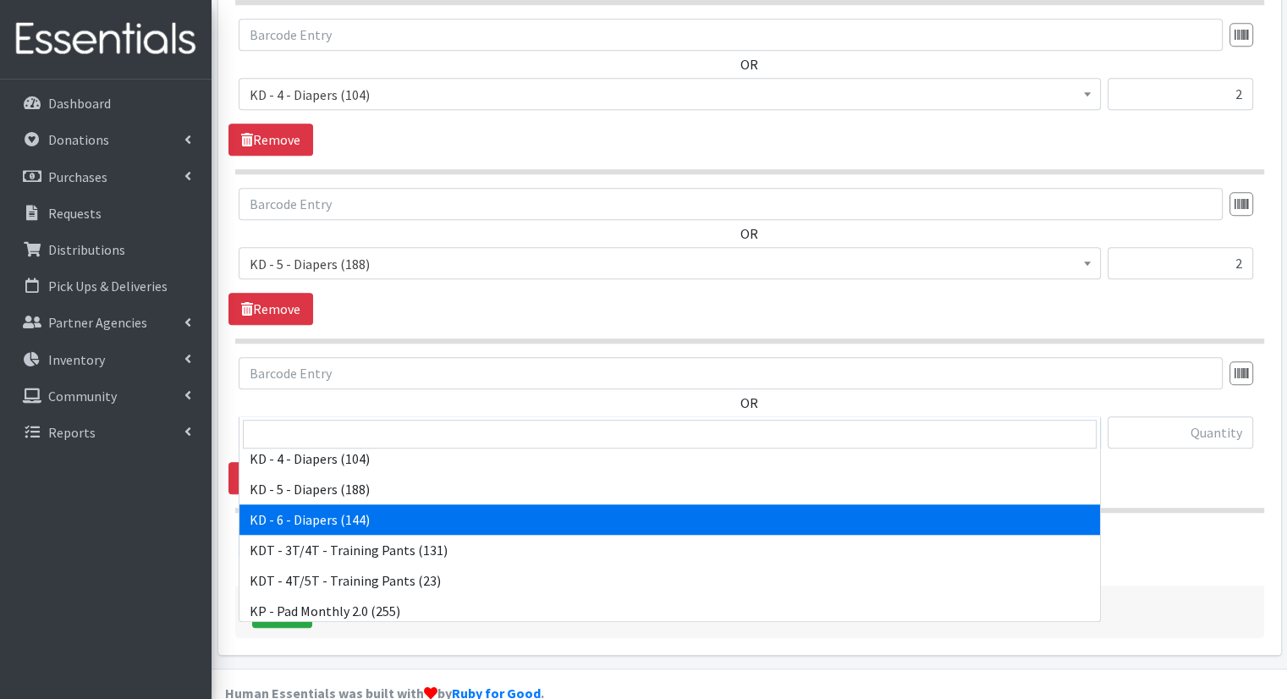
select select "15502"
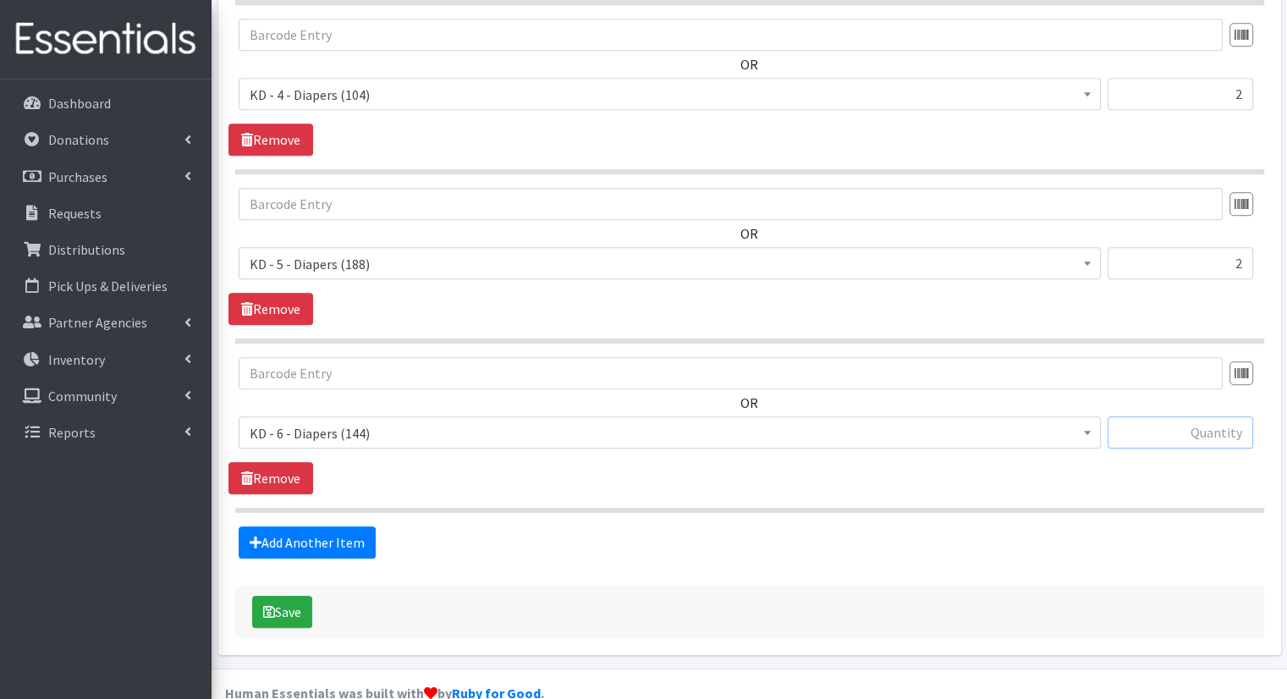
click at [1225, 416] on input "text" at bounding box center [1181, 432] width 146 height 32
type input "2"
click at [322, 526] on link "Add Another Item" at bounding box center [307, 542] width 137 height 32
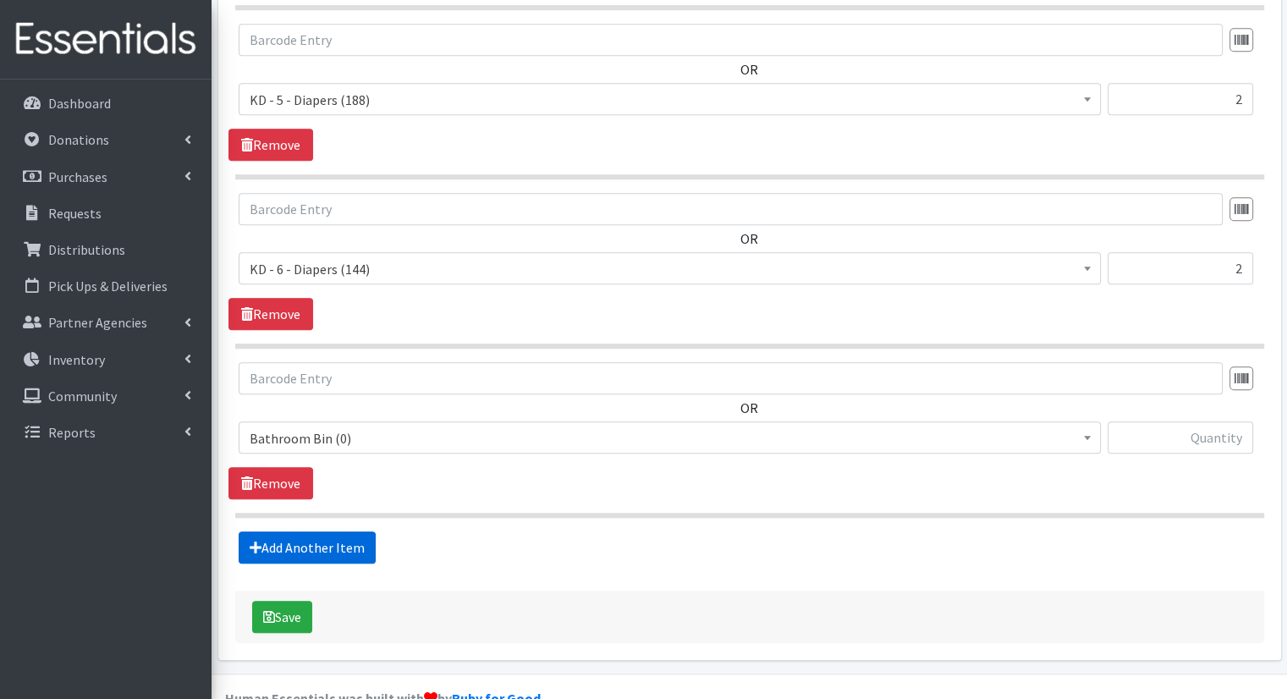
scroll to position [1383, 0]
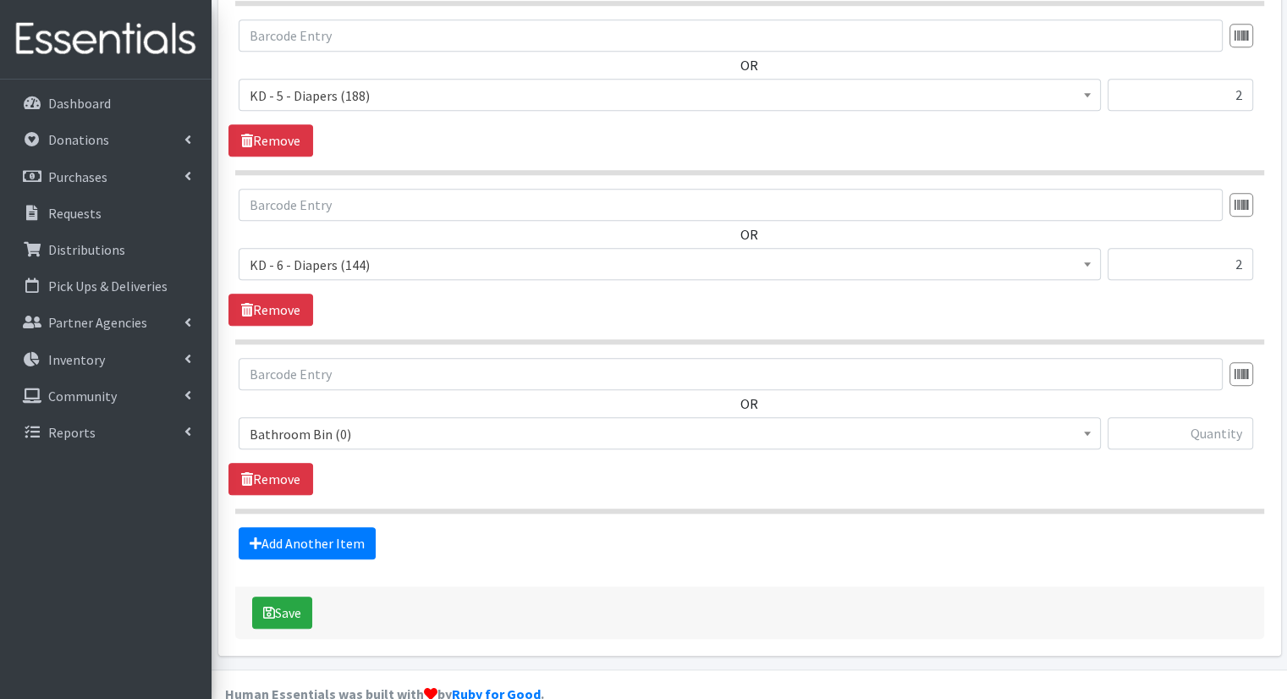
click at [416, 422] on span "Bathroom Bin (0)" at bounding box center [670, 434] width 840 height 24
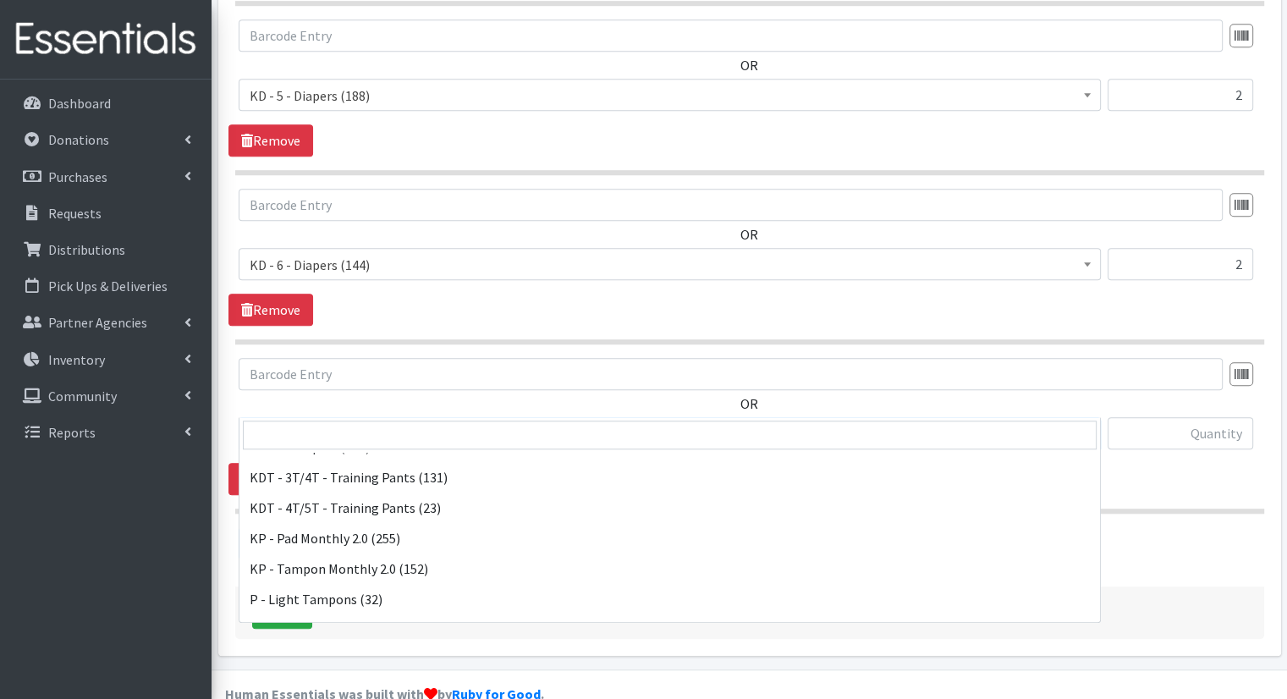
scroll to position [520, 0]
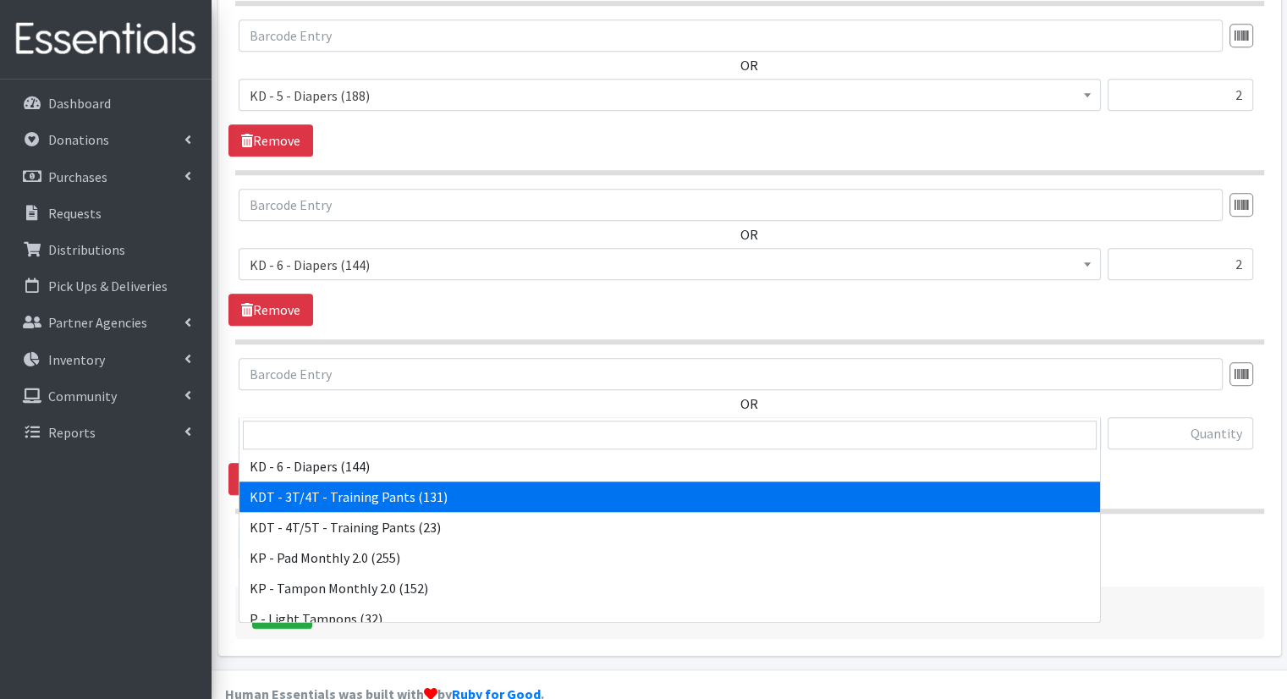
select select "15506"
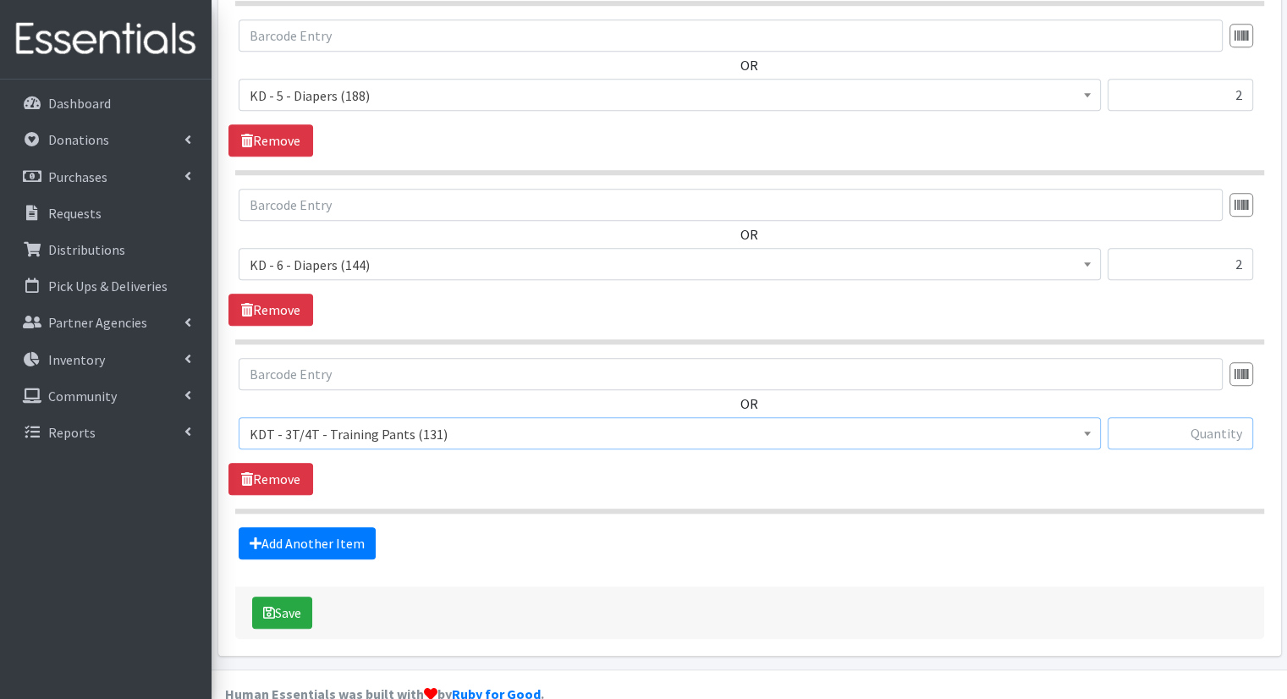
click at [1163, 417] on input "text" at bounding box center [1181, 433] width 146 height 32
type input "2"
click at [316, 527] on link "Add Another Item" at bounding box center [307, 543] width 137 height 32
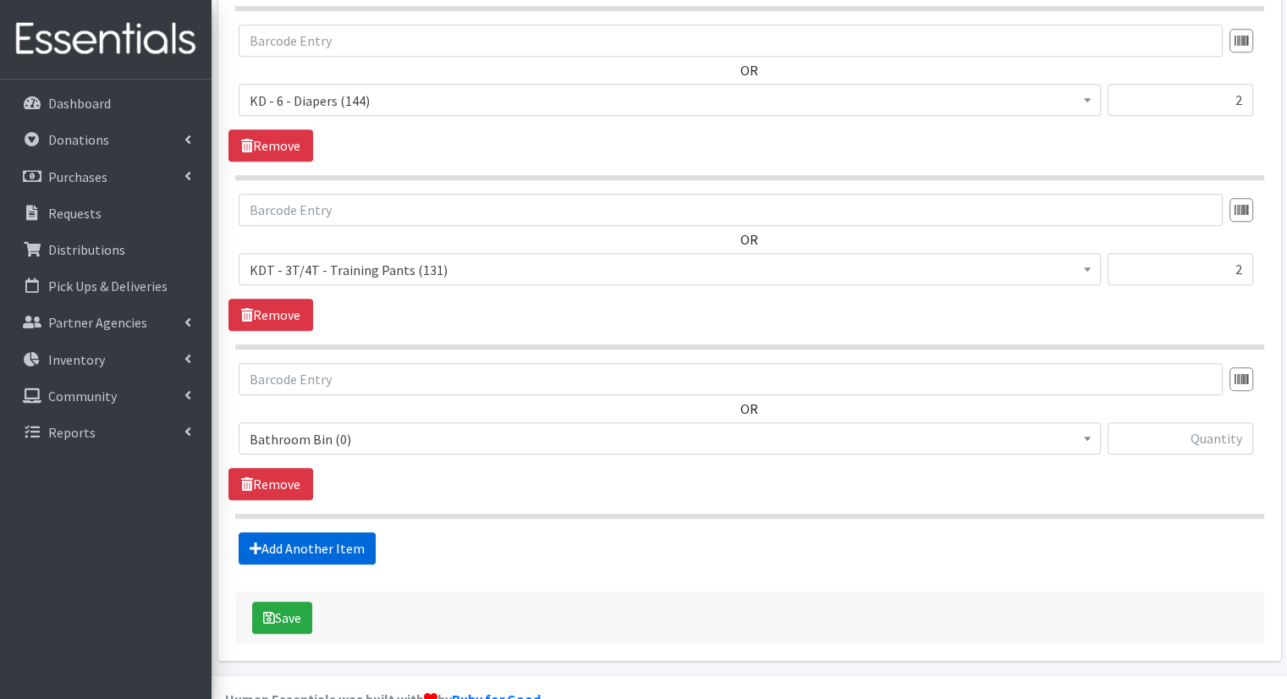
scroll to position [1551, 0]
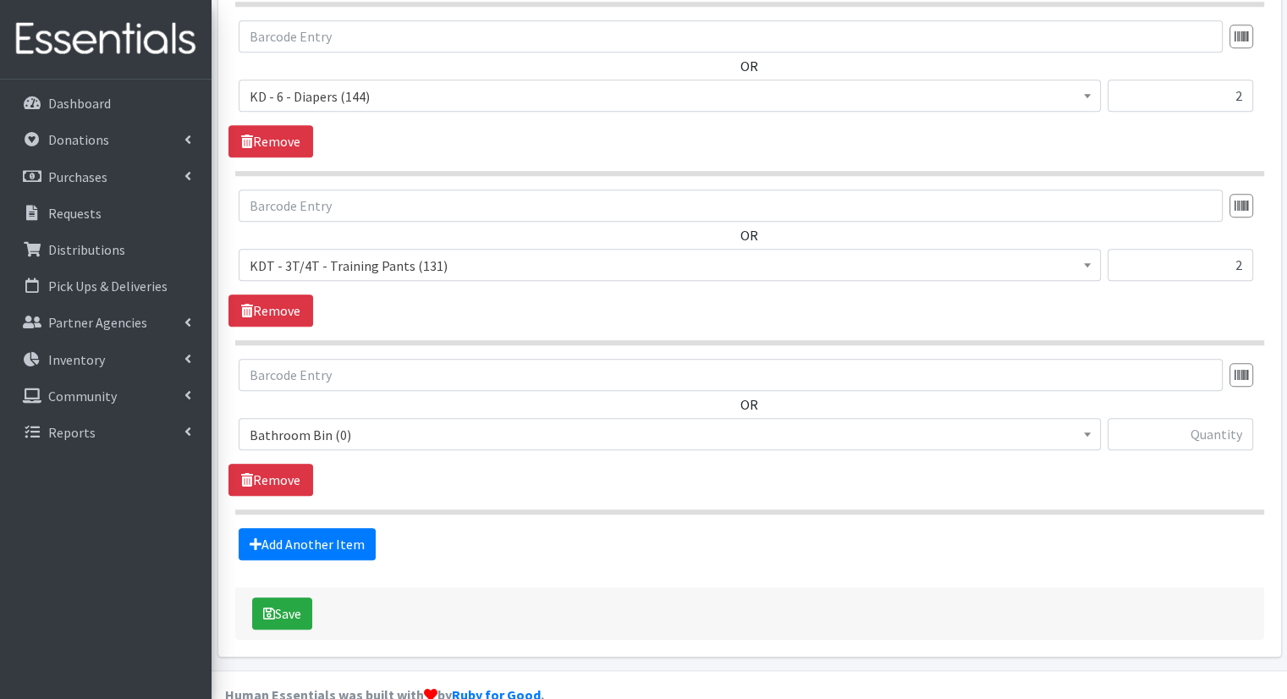
click at [460, 421] on span "Bathroom Bin (0) D - 0 - Diapers (5500) D - 3 - Diapers (589) D - 4 - Diapers (…" at bounding box center [670, 441] width 862 height 46
click at [486, 423] on span "Bathroom Bin (0)" at bounding box center [670, 435] width 840 height 24
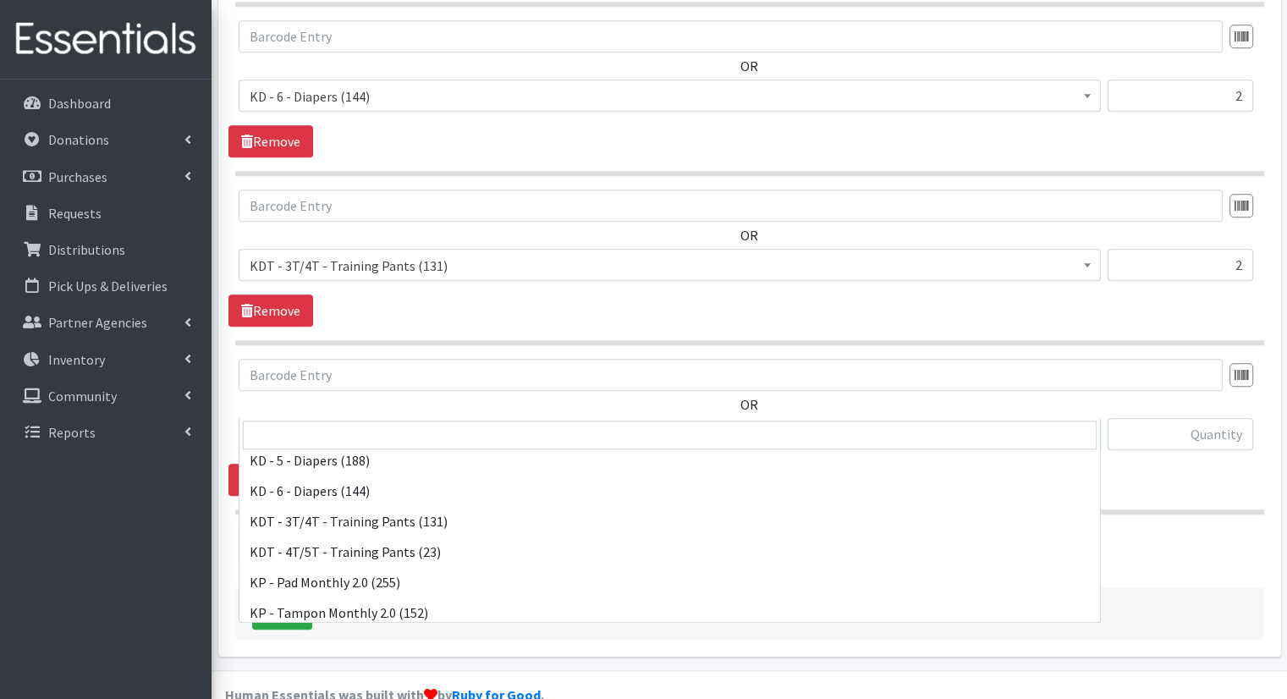
scroll to position [504, 0]
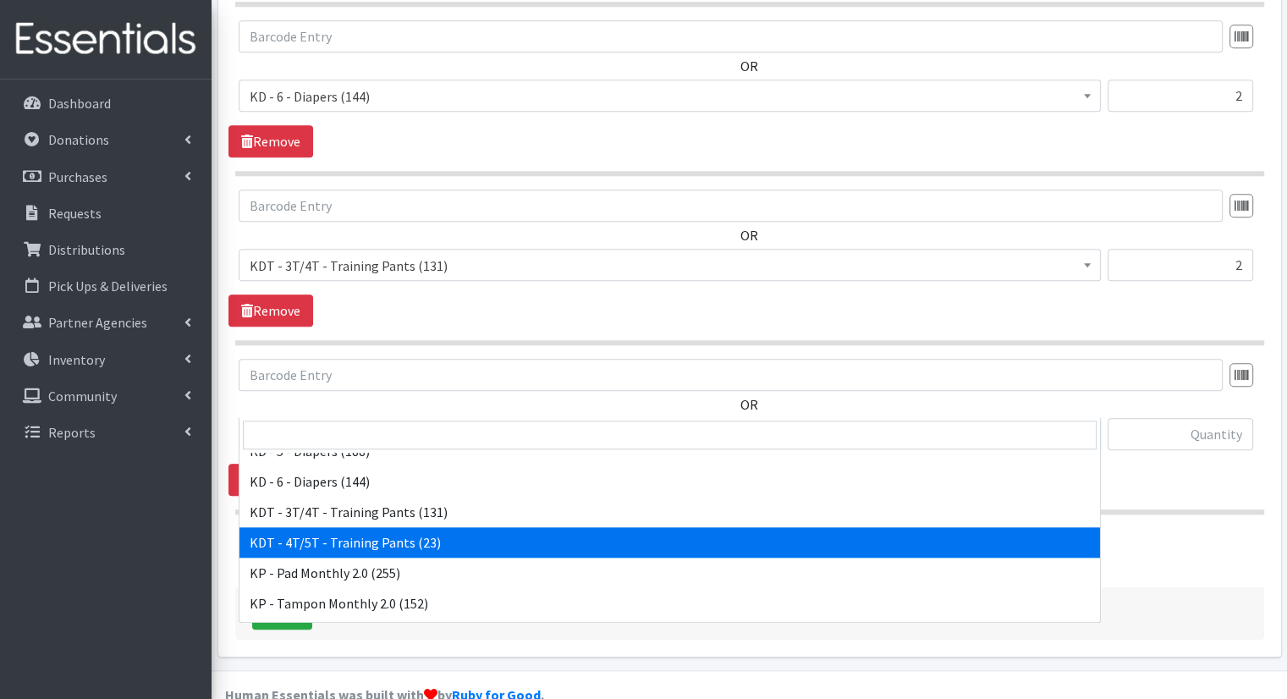
select select "15507"
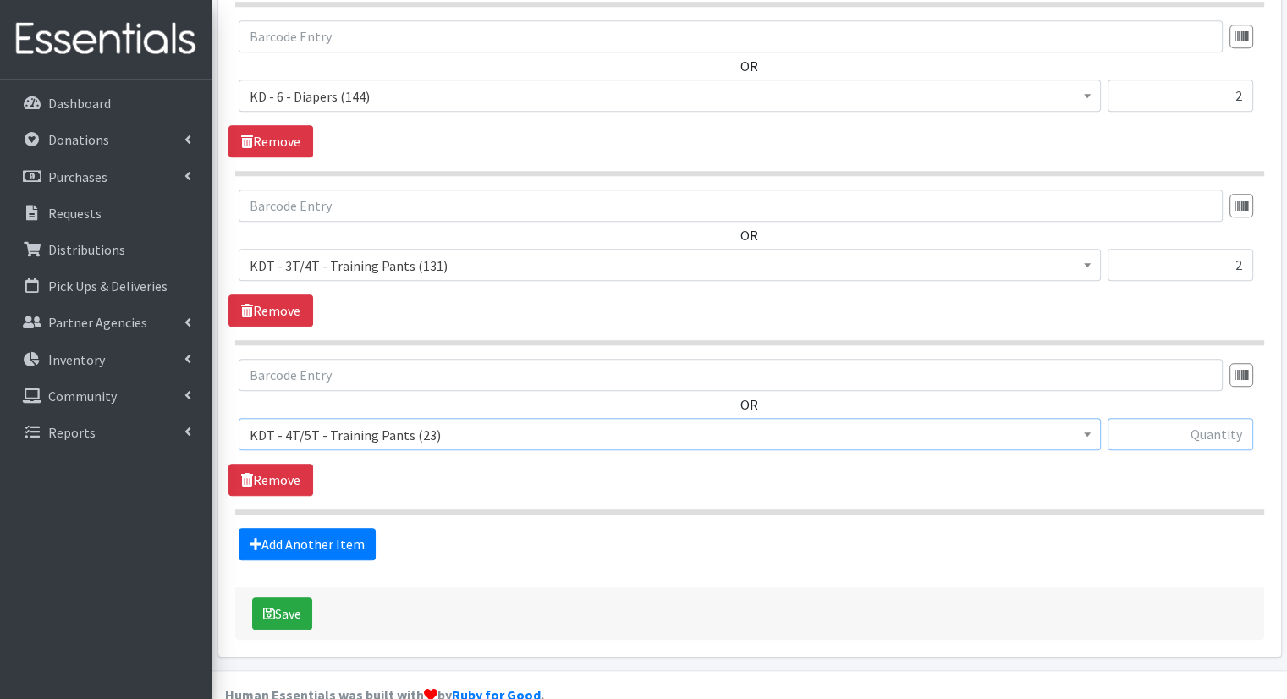
click at [1181, 418] on input "text" at bounding box center [1181, 434] width 146 height 32
type input "1"
click at [258, 537] on icon at bounding box center [256, 544] width 12 height 14
click at [339, 528] on link "Add Another Item" at bounding box center [307, 544] width 137 height 32
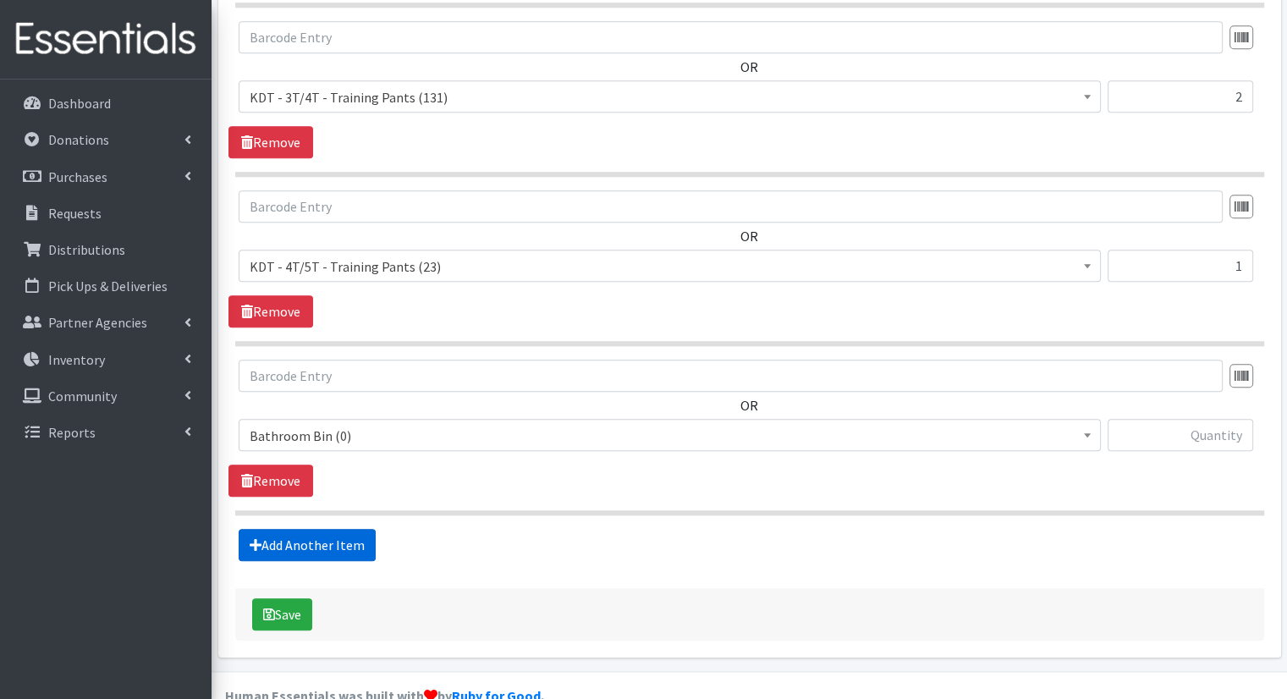
scroll to position [1721, 0]
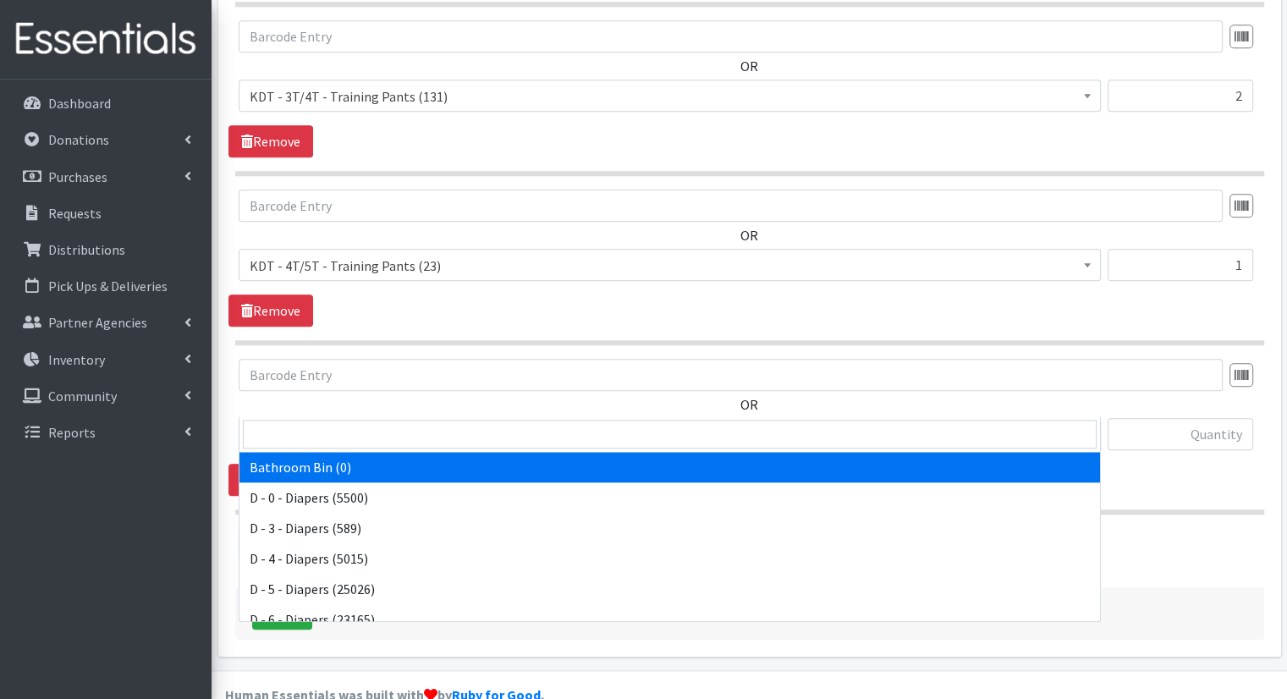
click at [466, 423] on span "Bathroom Bin (0)" at bounding box center [670, 435] width 840 height 24
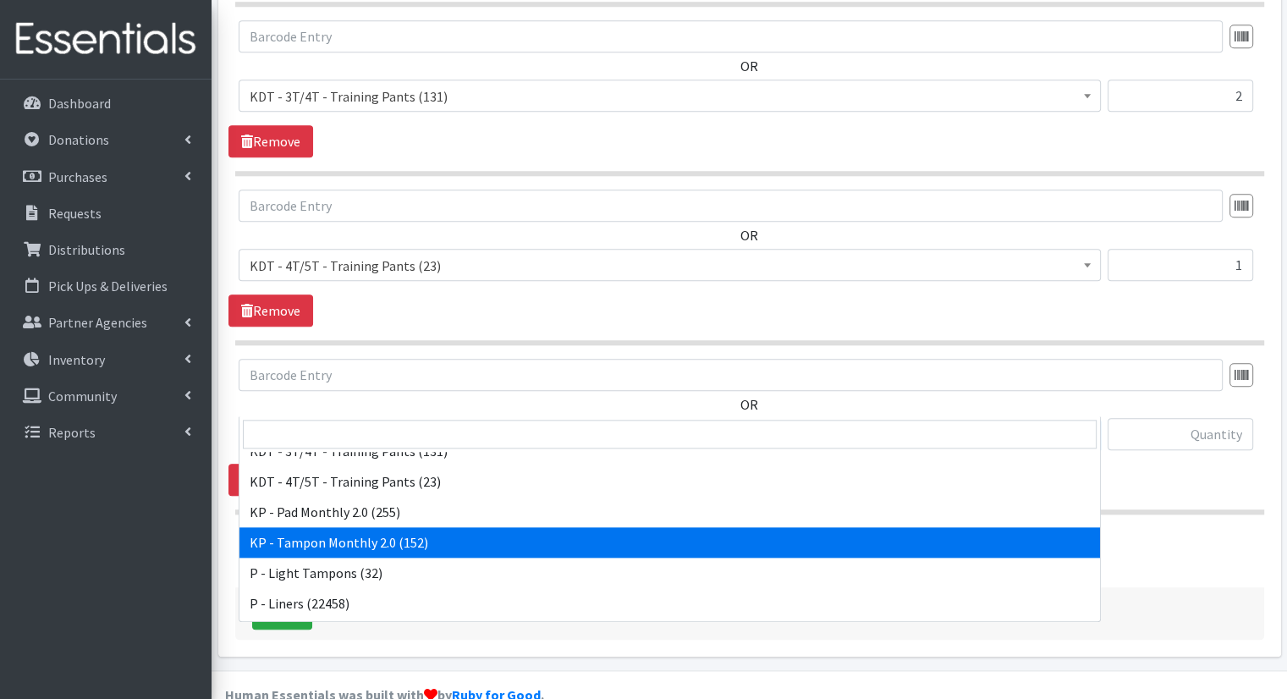
select select "15575"
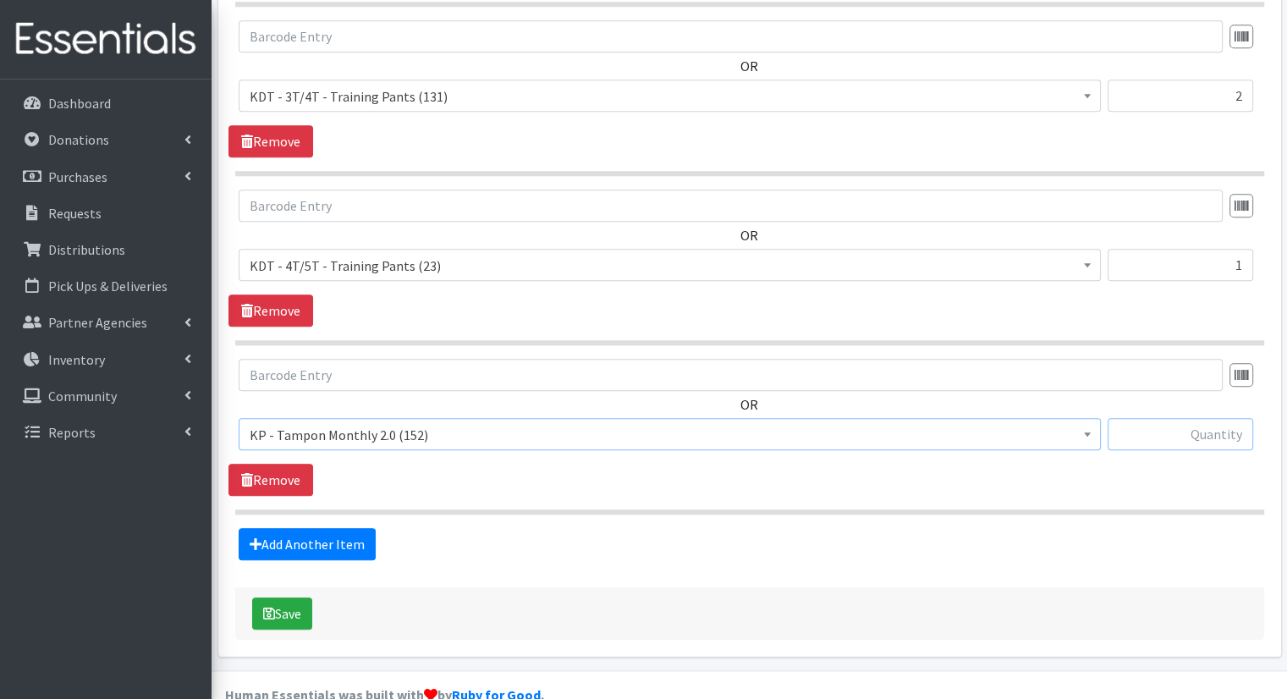
click at [1142, 418] on input "text" at bounding box center [1181, 434] width 146 height 32
type input "50"
click at [320, 528] on link "Add Another Item" at bounding box center [307, 544] width 137 height 32
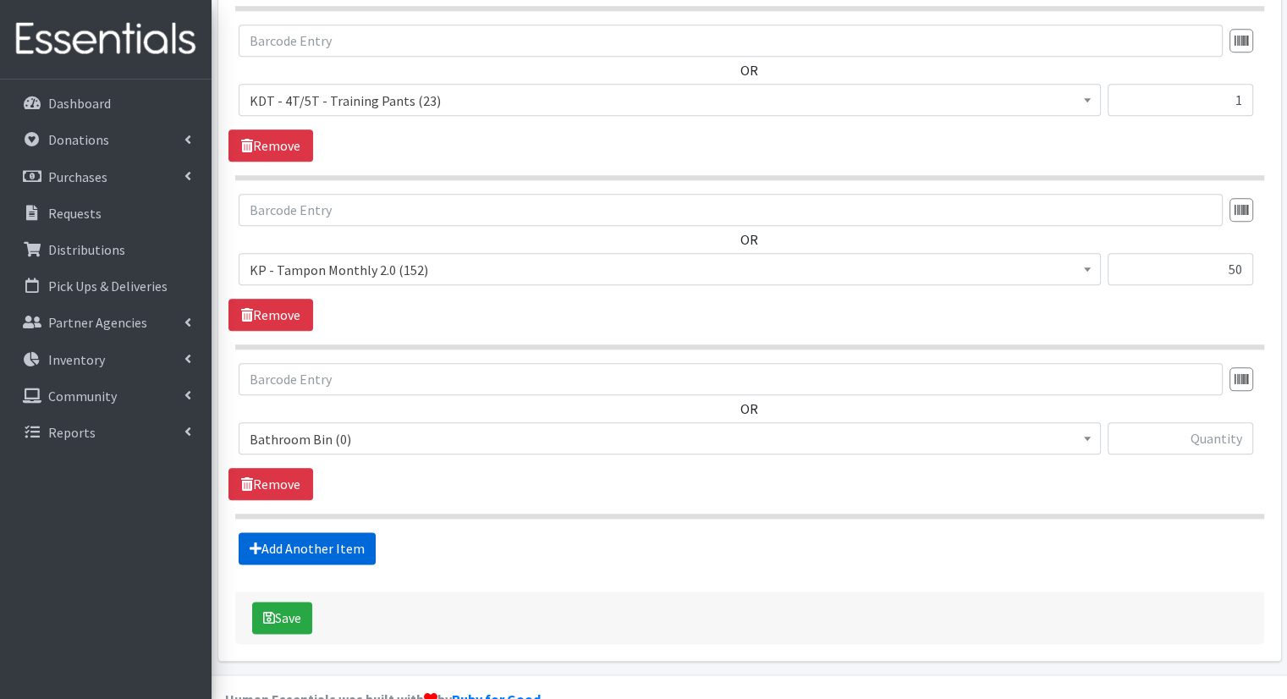
scroll to position [1889, 0]
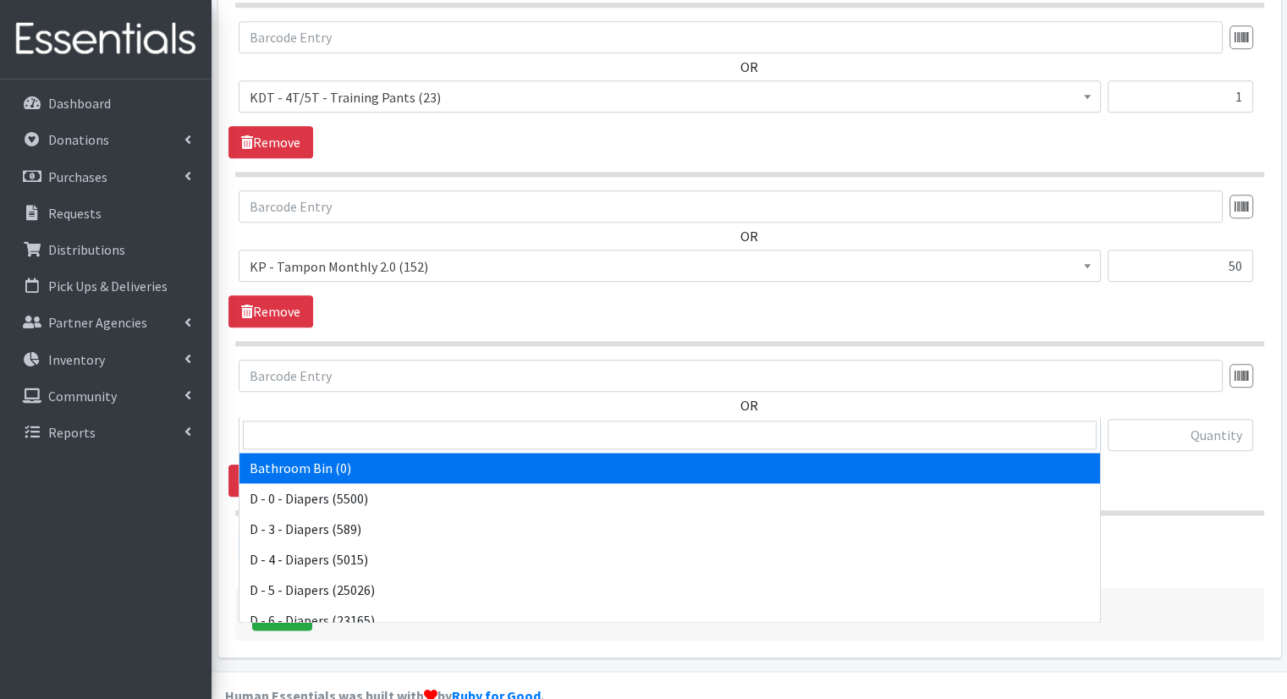
click at [443, 424] on span "Bathroom Bin (0)" at bounding box center [670, 436] width 840 height 24
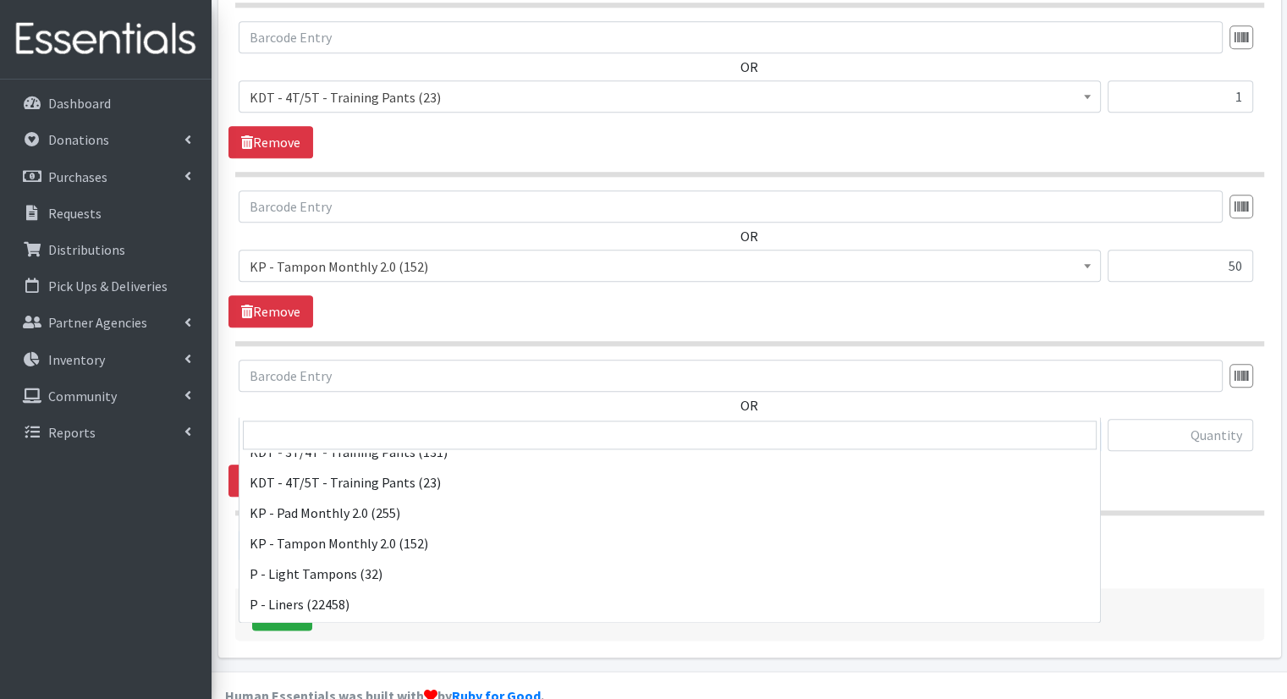
scroll to position [554, 0]
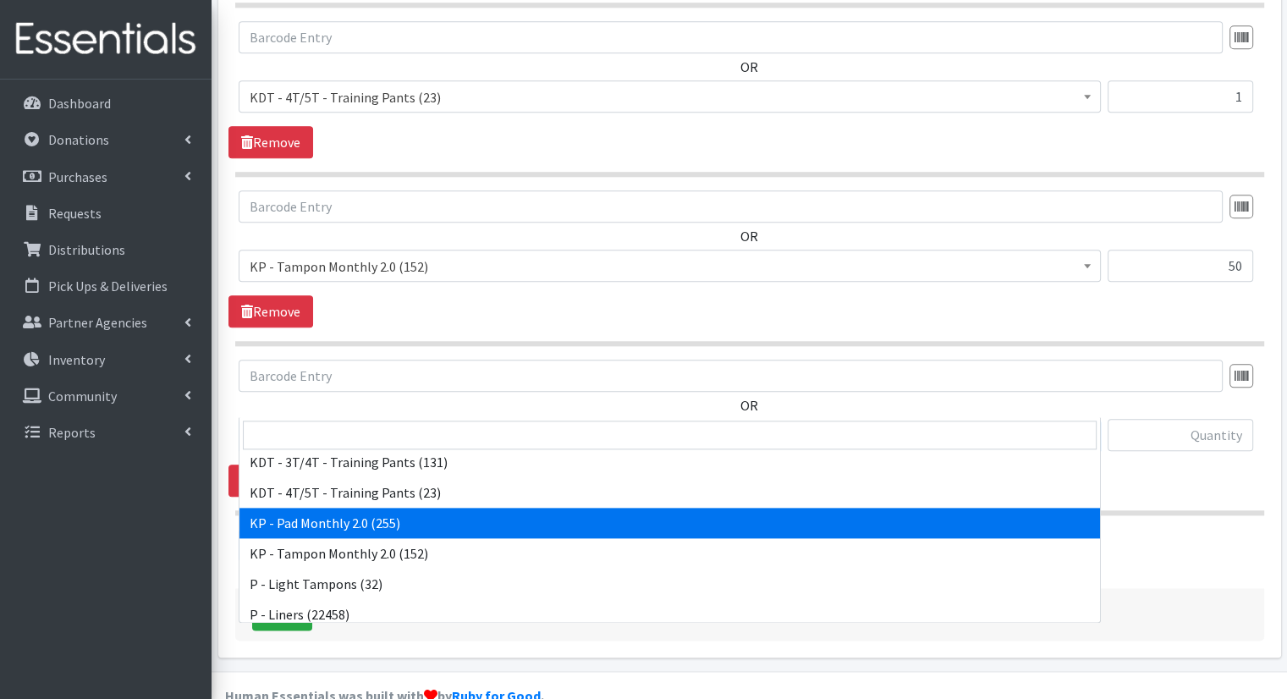
select select "15566"
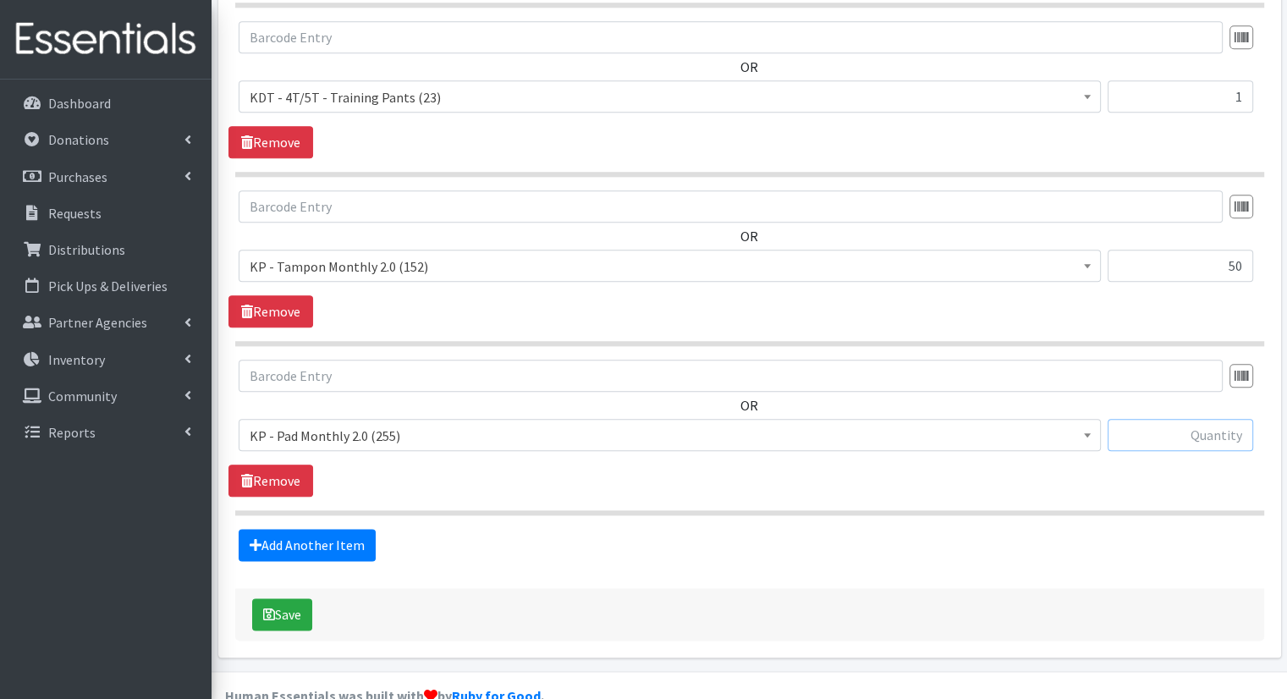
click at [1247, 419] on input "text" at bounding box center [1181, 435] width 146 height 32
type input "75"
click at [283, 529] on link "Add Another Item" at bounding box center [307, 545] width 137 height 32
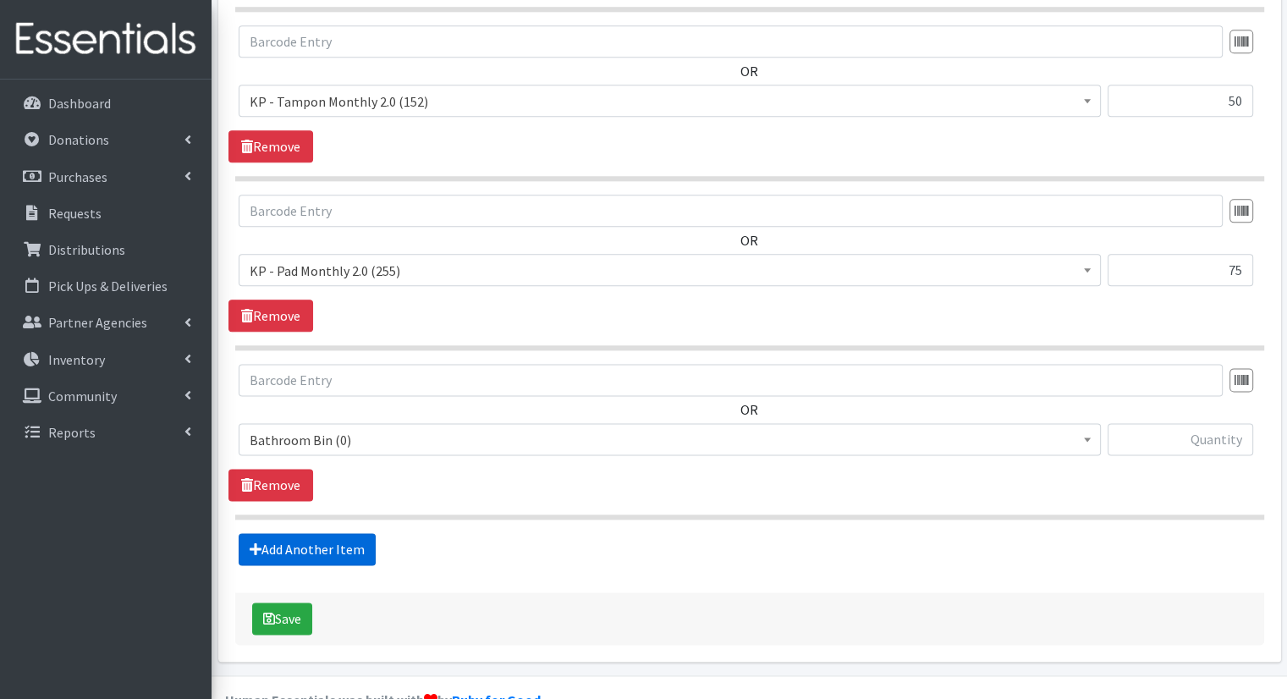
scroll to position [2058, 0]
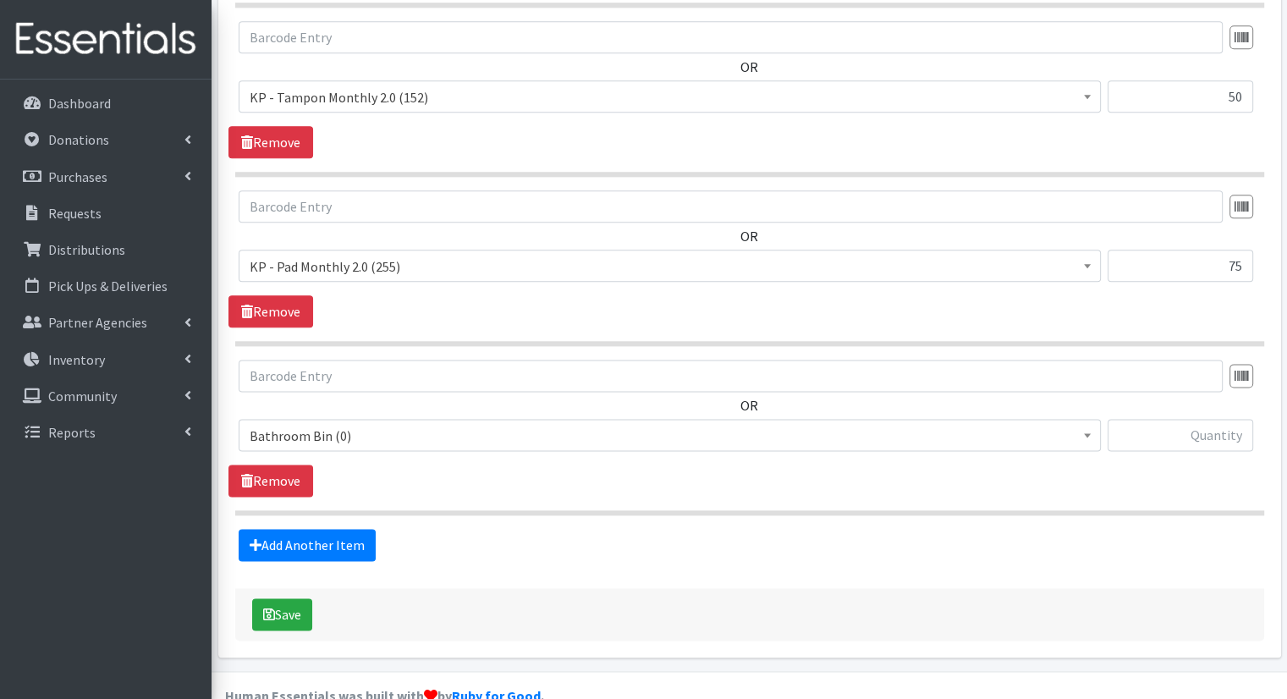
click at [517, 419] on span "Bathroom Bin (0) D - 0 - Diapers (5500) D - 3 - Diapers (589) D - 4 - Diapers (…" at bounding box center [670, 442] width 862 height 46
click at [547, 424] on span "Bathroom Bin (0)" at bounding box center [670, 436] width 840 height 24
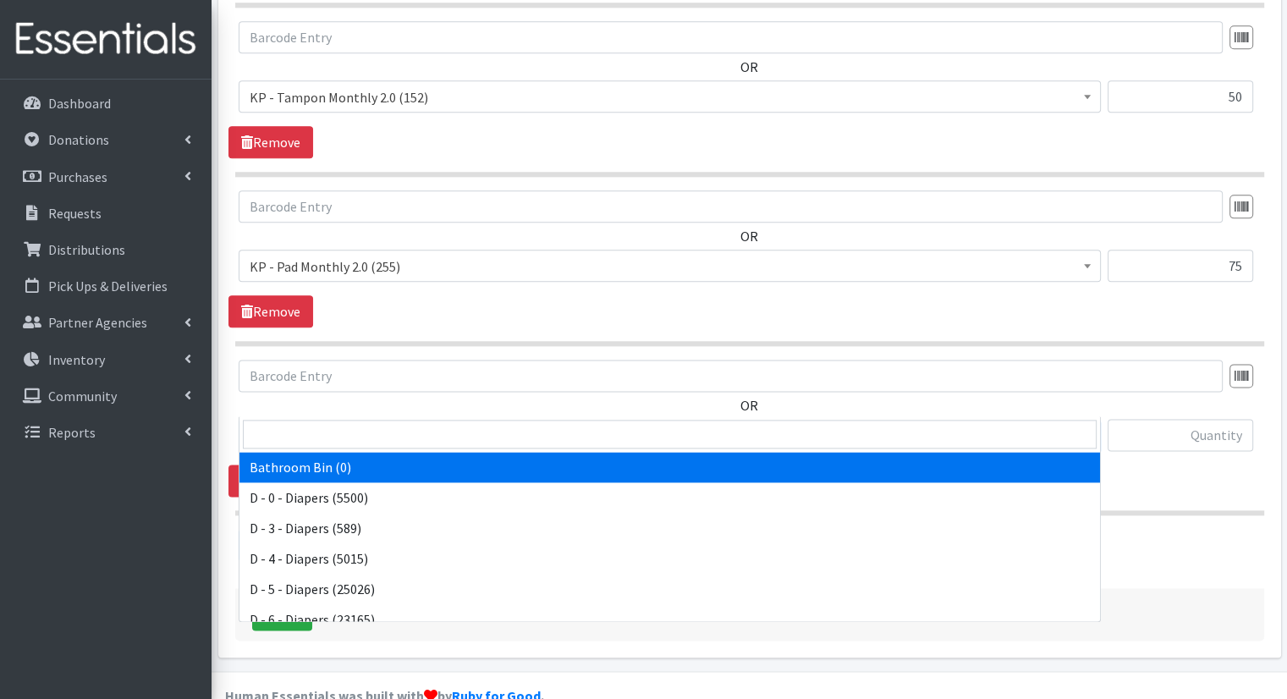
scroll to position [836, 0]
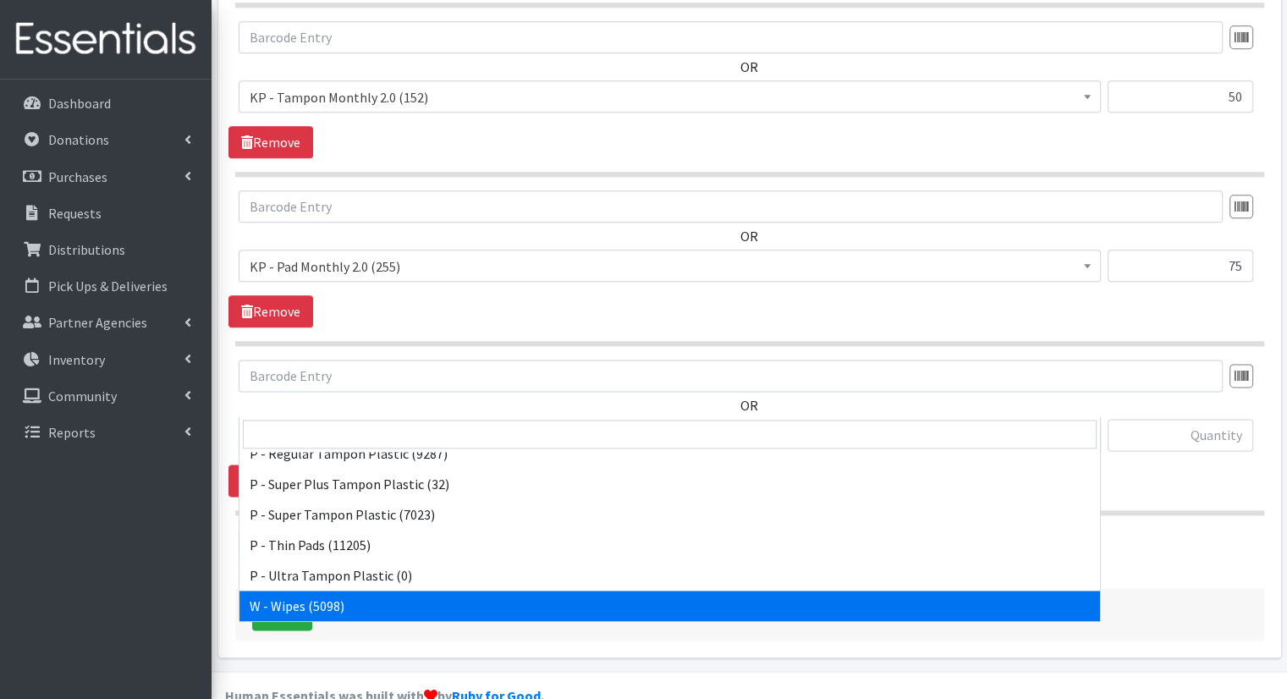
select select "15495"
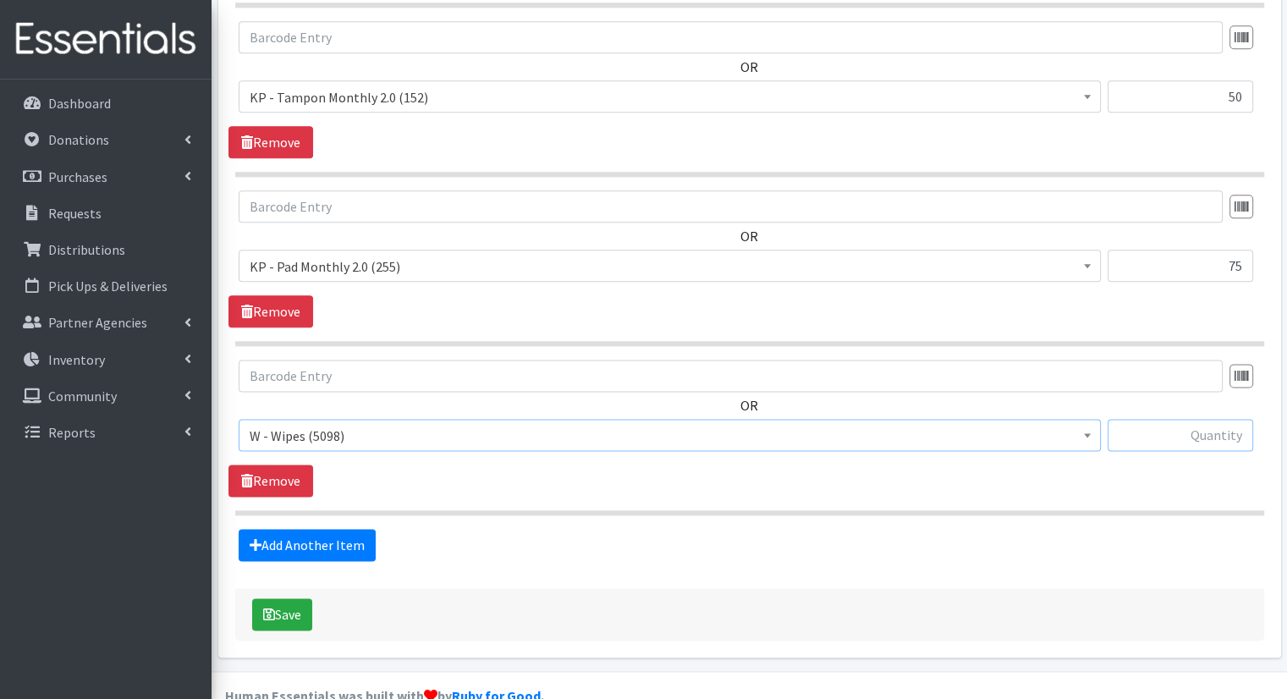
click at [1165, 419] on input "text" at bounding box center [1181, 435] width 146 height 32
type input "15"
click at [1158, 461] on div "OR Bathroom Bin (0) D - 0 - Diapers (5500) D - 3 - Diapers (589) D - 4 - Diaper…" at bounding box center [750, 428] width 1042 height 137
click at [1161, 529] on div "Add Another Item" at bounding box center [750, 545] width 1042 height 32
click at [289, 598] on button "Save" at bounding box center [282, 614] width 60 height 32
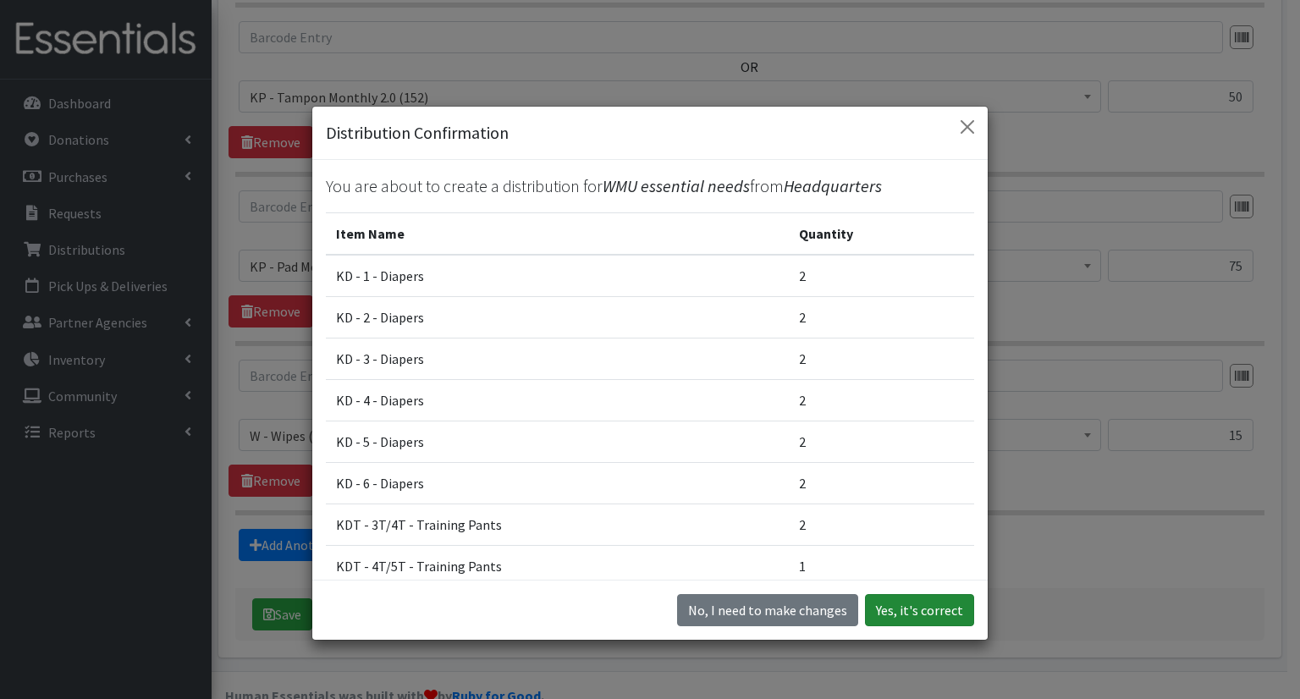
click at [912, 619] on button "Yes, it's correct" at bounding box center [919, 610] width 109 height 32
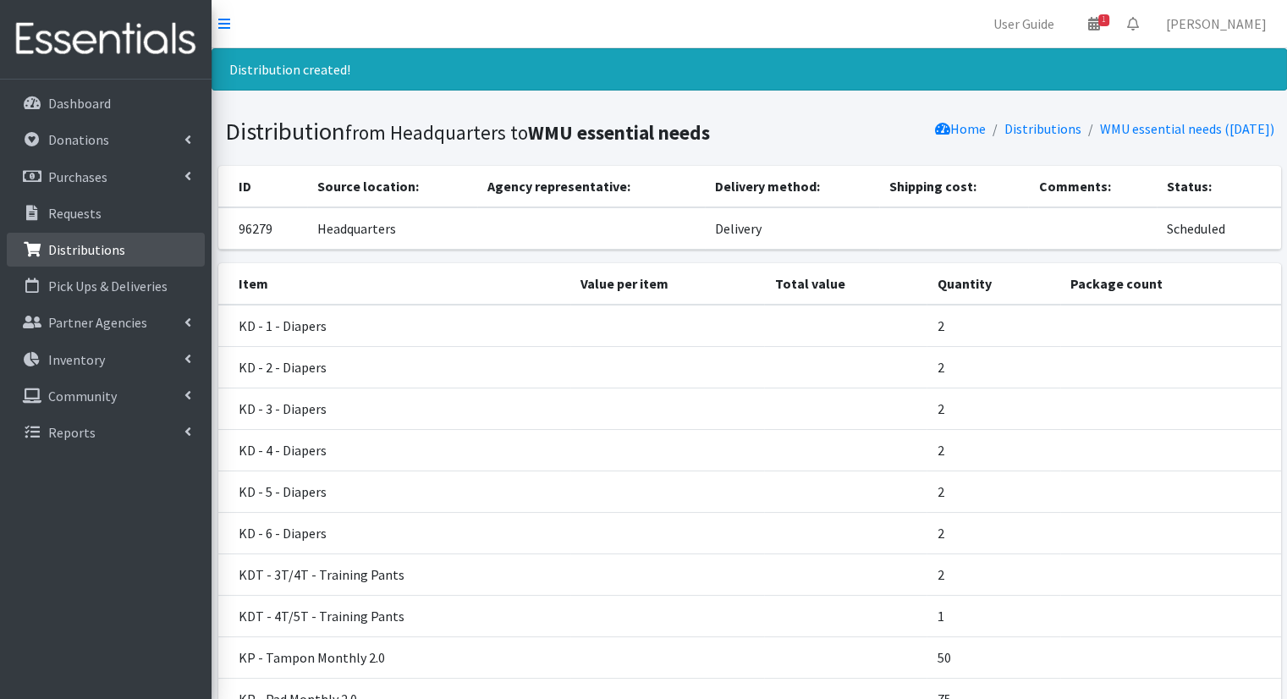
click at [87, 247] on p "Distributions" at bounding box center [86, 249] width 77 height 17
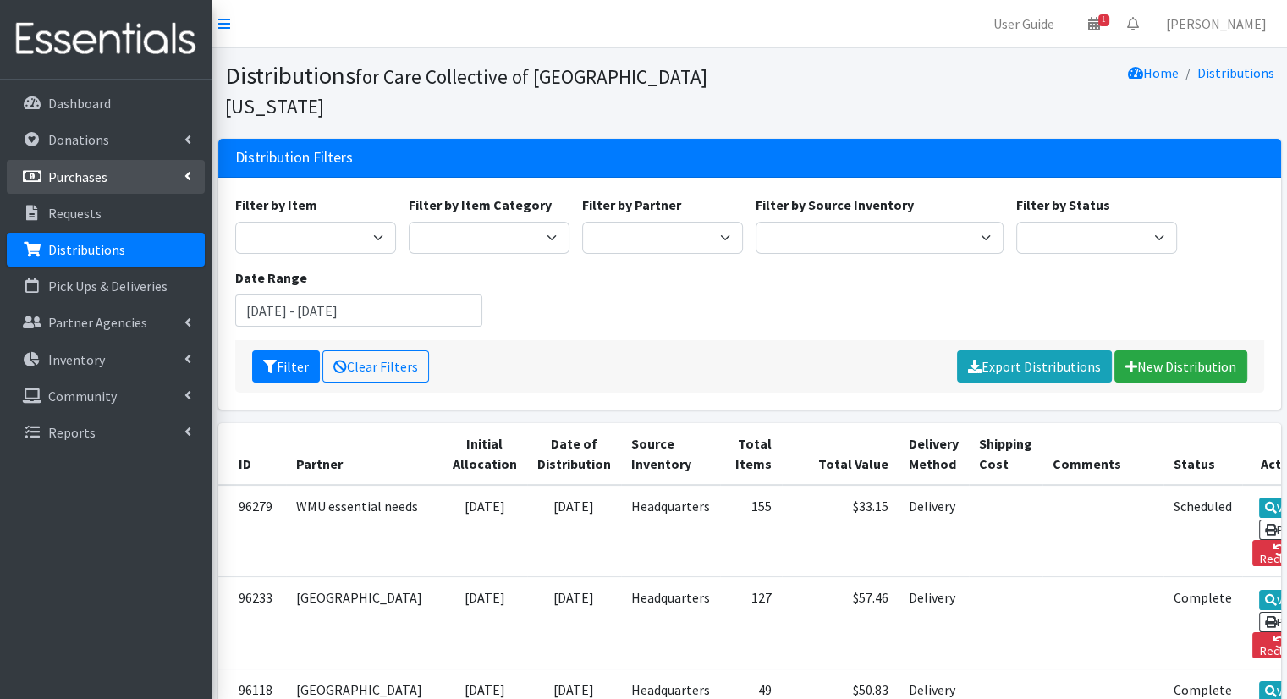
click at [150, 184] on link "Purchases" at bounding box center [106, 177] width 198 height 34
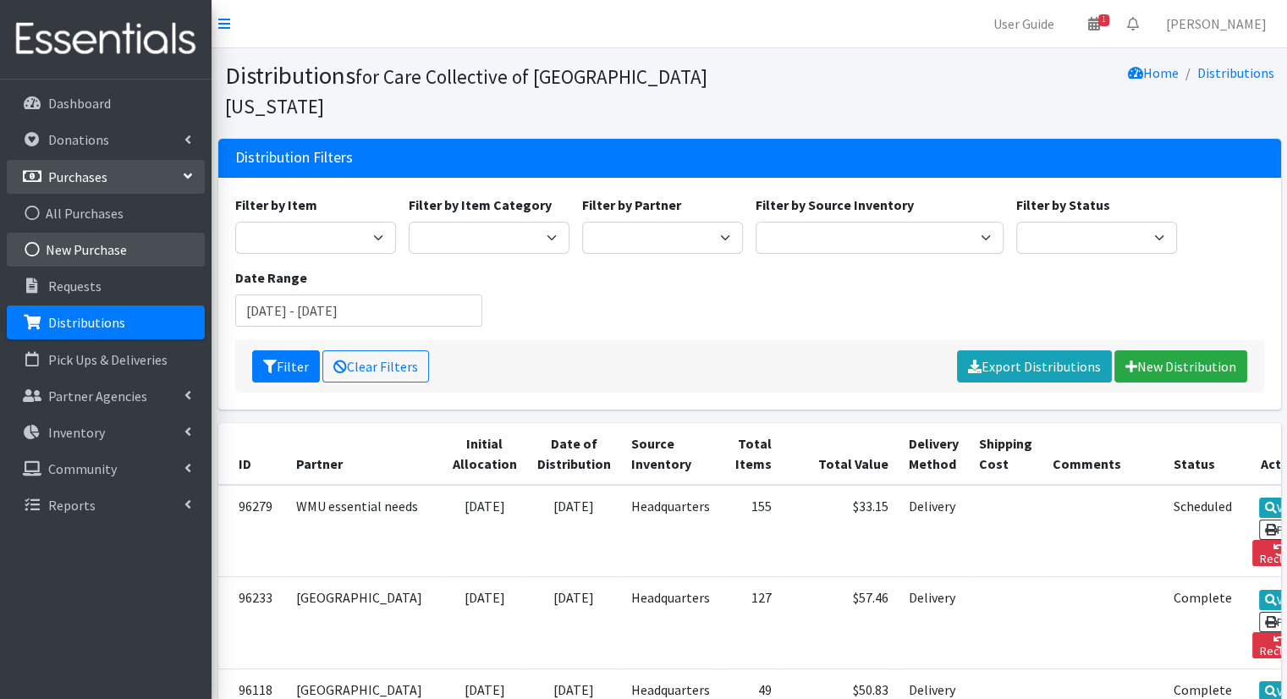
click at [135, 251] on link "New Purchase" at bounding box center [106, 250] width 198 height 34
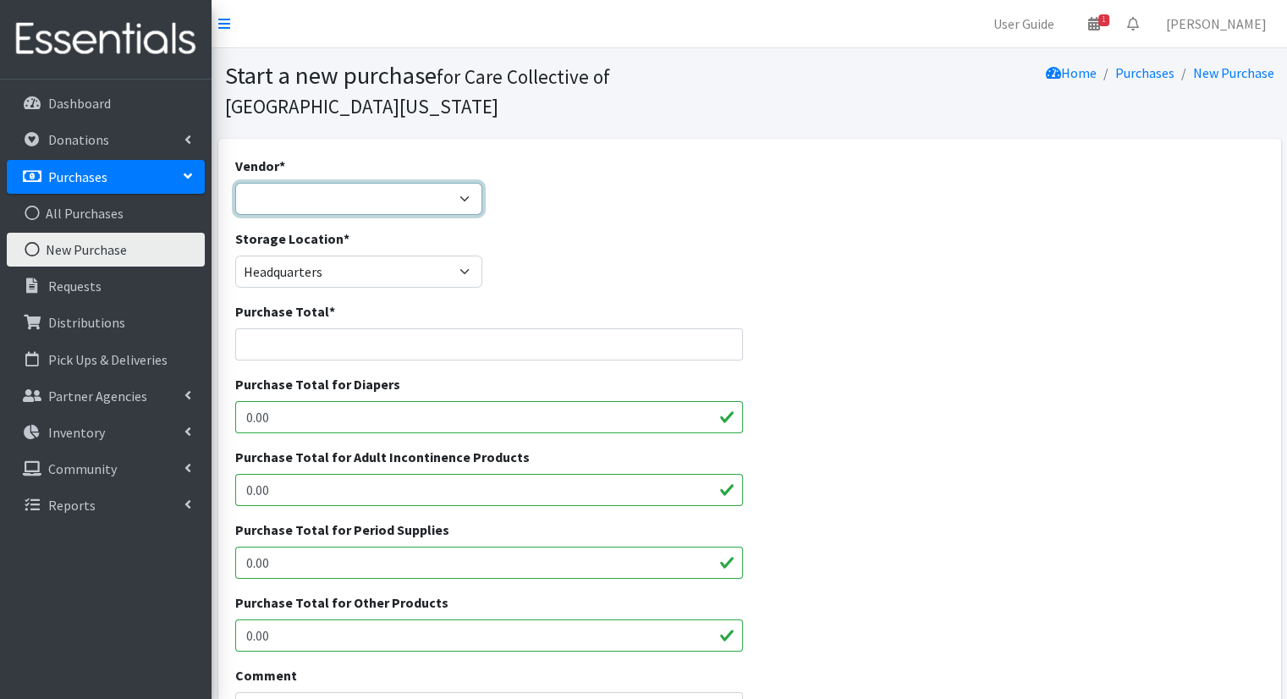
drag, startPoint x: 0, startPoint y: 0, endPoint x: 407, endPoint y: 211, distance: 458.4
click at [407, 211] on select "JSL Partners, Inc. ---Not Listed---" at bounding box center [359, 199] width 248 height 32
select select "642"
click at [235, 183] on select "JSL Partners, Inc. ---Not Listed---" at bounding box center [359, 199] width 248 height 32
click at [420, 349] on input "Purchase Total *" at bounding box center [489, 344] width 509 height 32
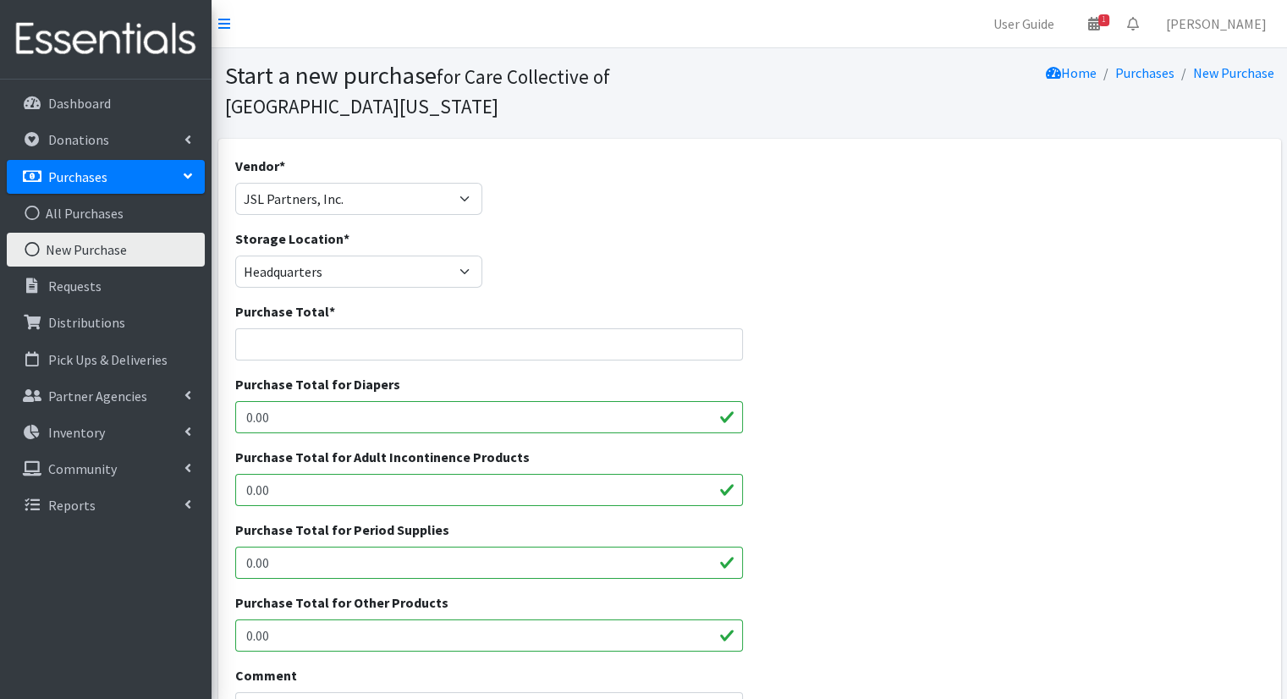
click at [522, 278] on div "Storage Location * Headquarters" at bounding box center [750, 265] width 1042 height 73
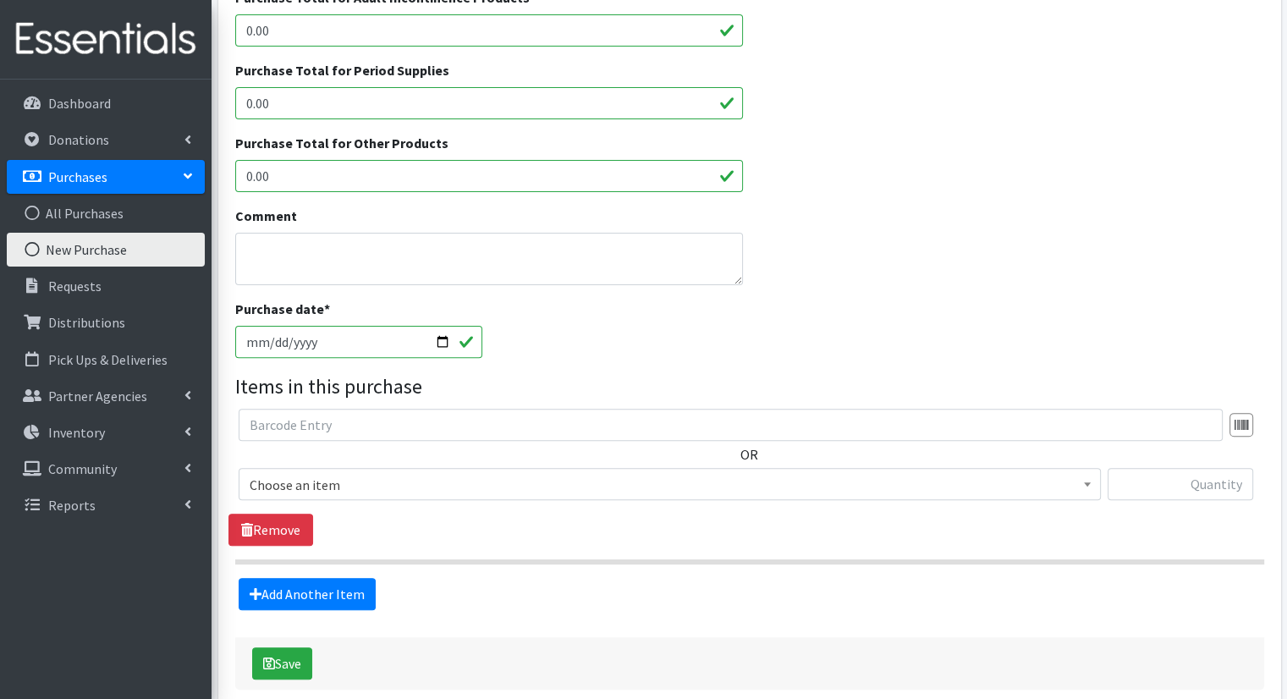
scroll to position [465, 0]
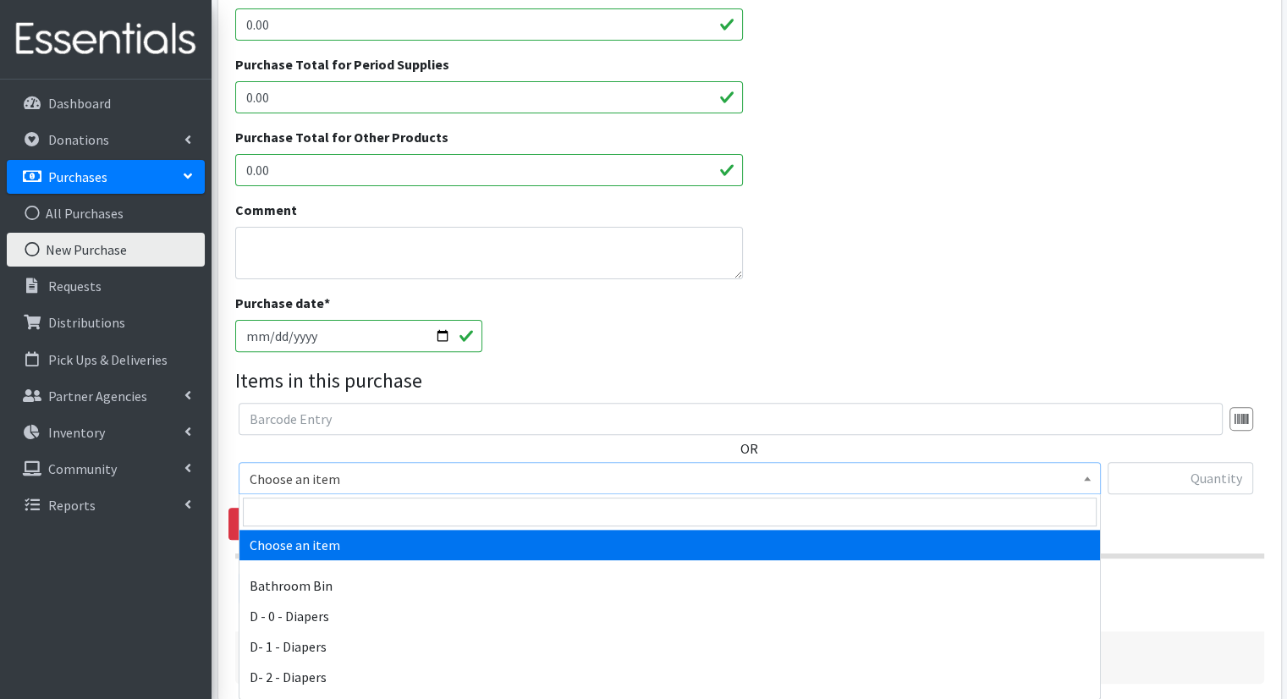
click at [1042, 478] on span "Choose an item" at bounding box center [670, 479] width 840 height 24
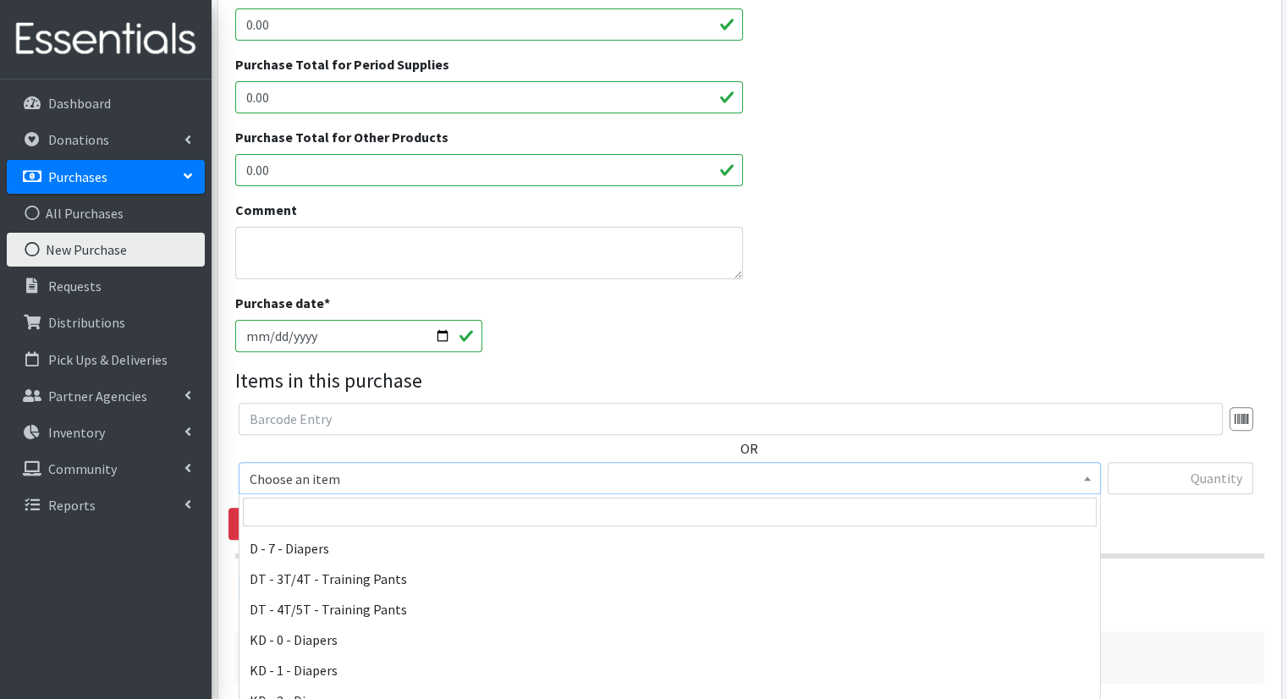
scroll to position [285, 0]
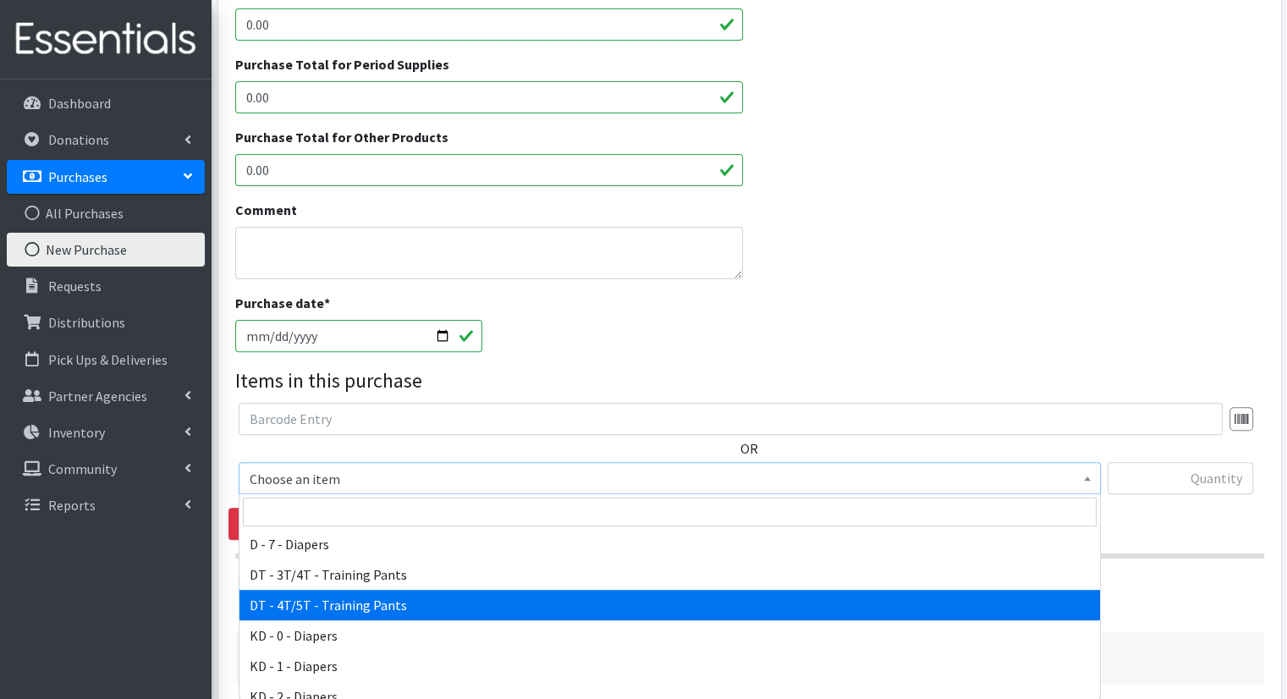
select select "15489"
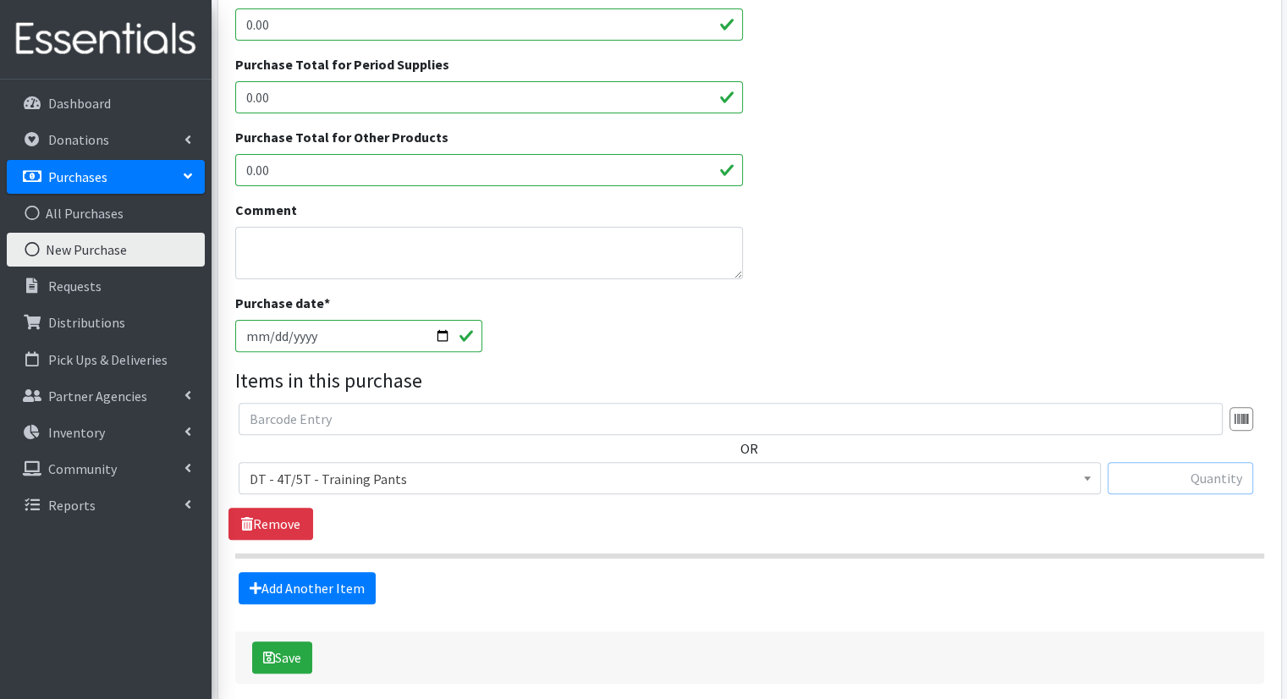
click at [1162, 488] on input "text" at bounding box center [1181, 478] width 146 height 32
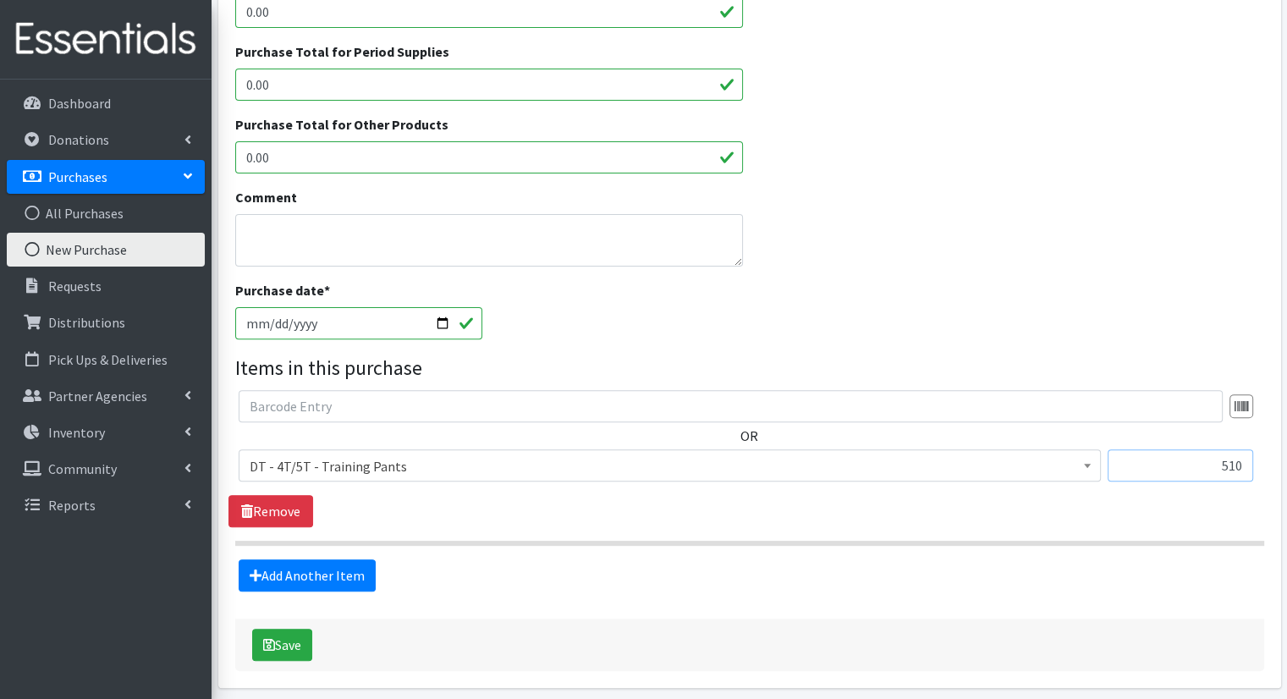
scroll to position [382, 0]
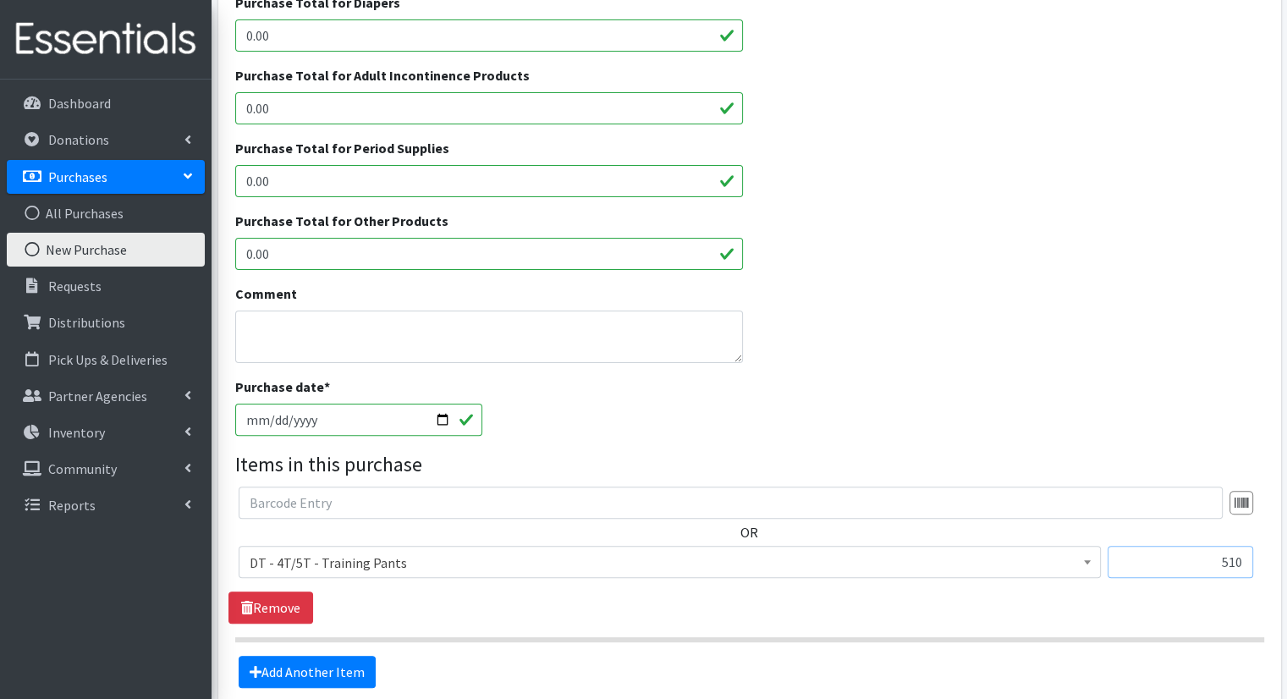
type input "510"
click at [1205, 370] on div "Comment" at bounding box center [750, 330] width 1042 height 93
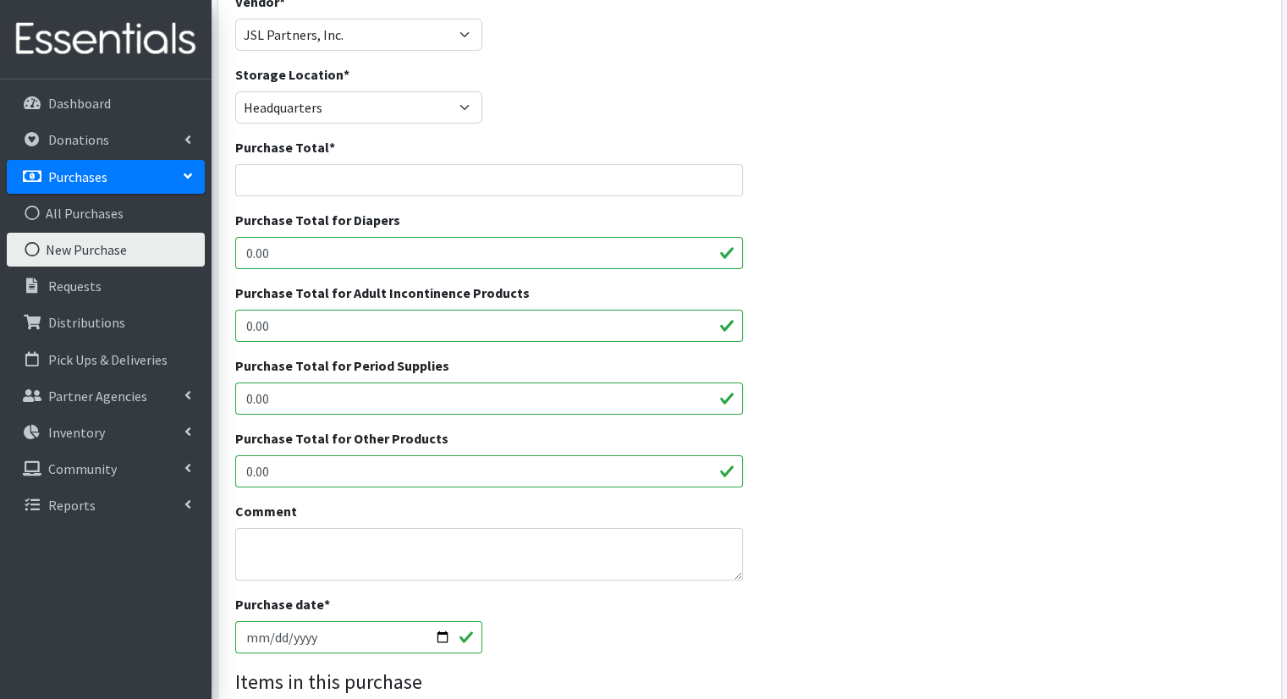
scroll to position [152, 0]
